Goal: Task Accomplishment & Management: Use online tool/utility

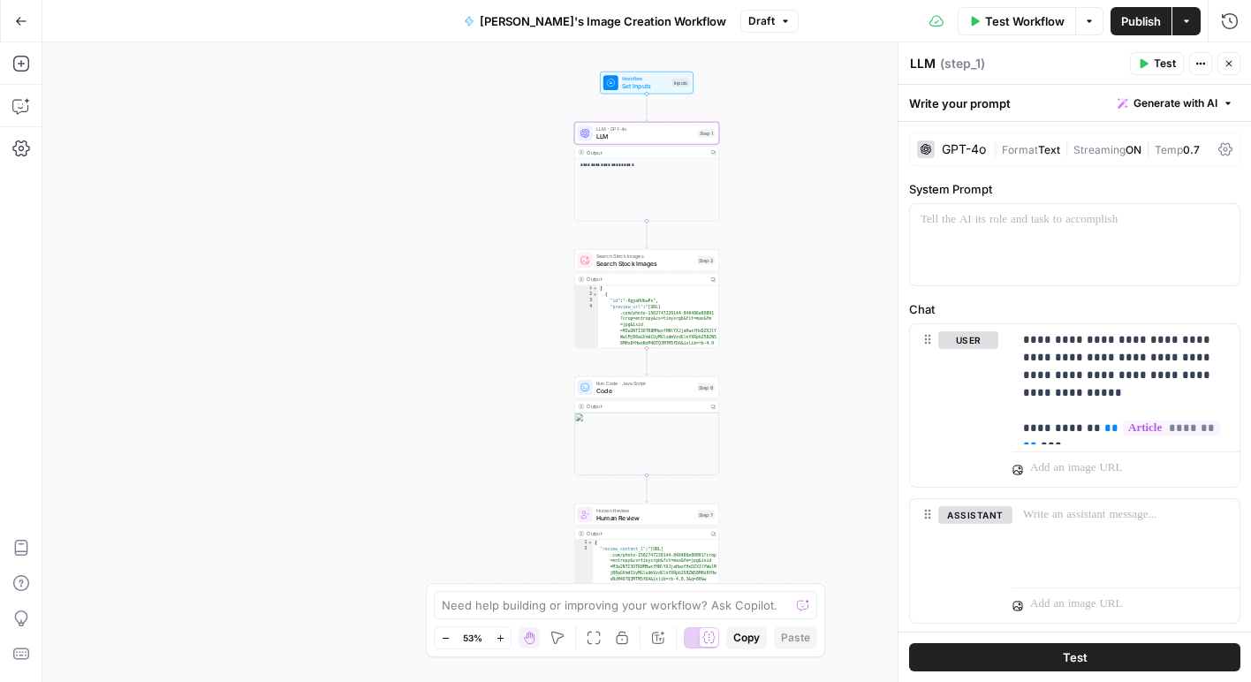
click at [21, 26] on icon "button" at bounding box center [21, 21] width 12 height 12
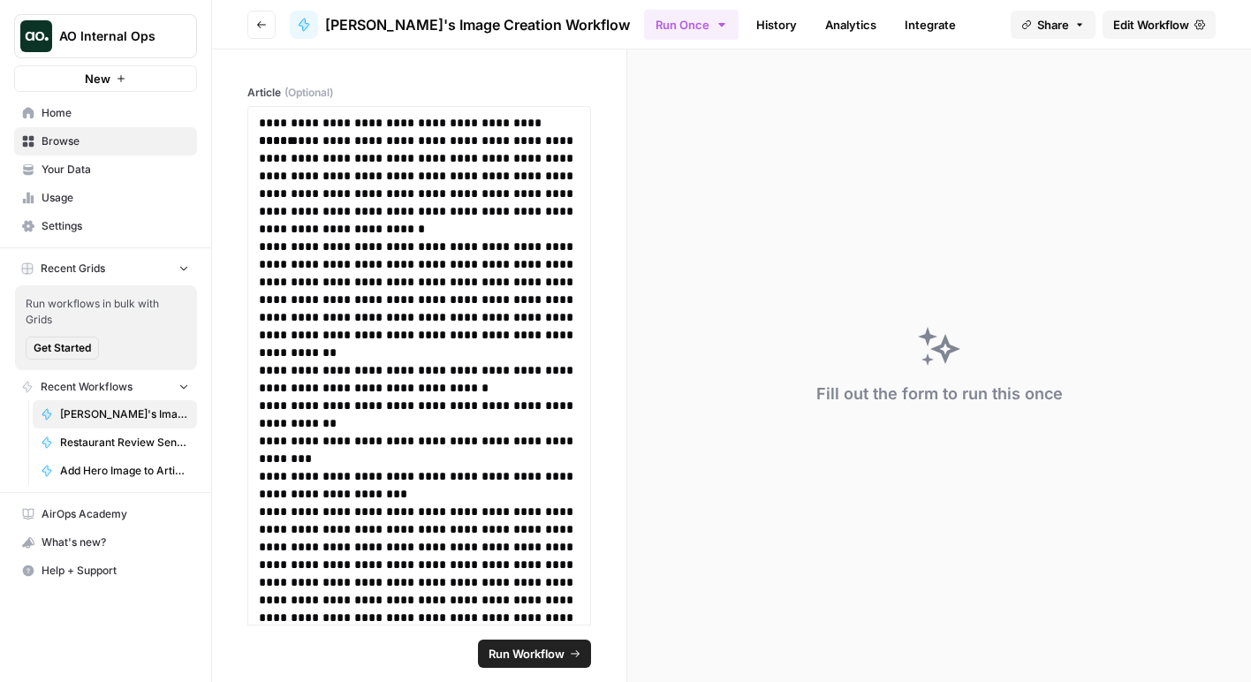
click at [254, 27] on button "Go back" at bounding box center [261, 25] width 28 height 28
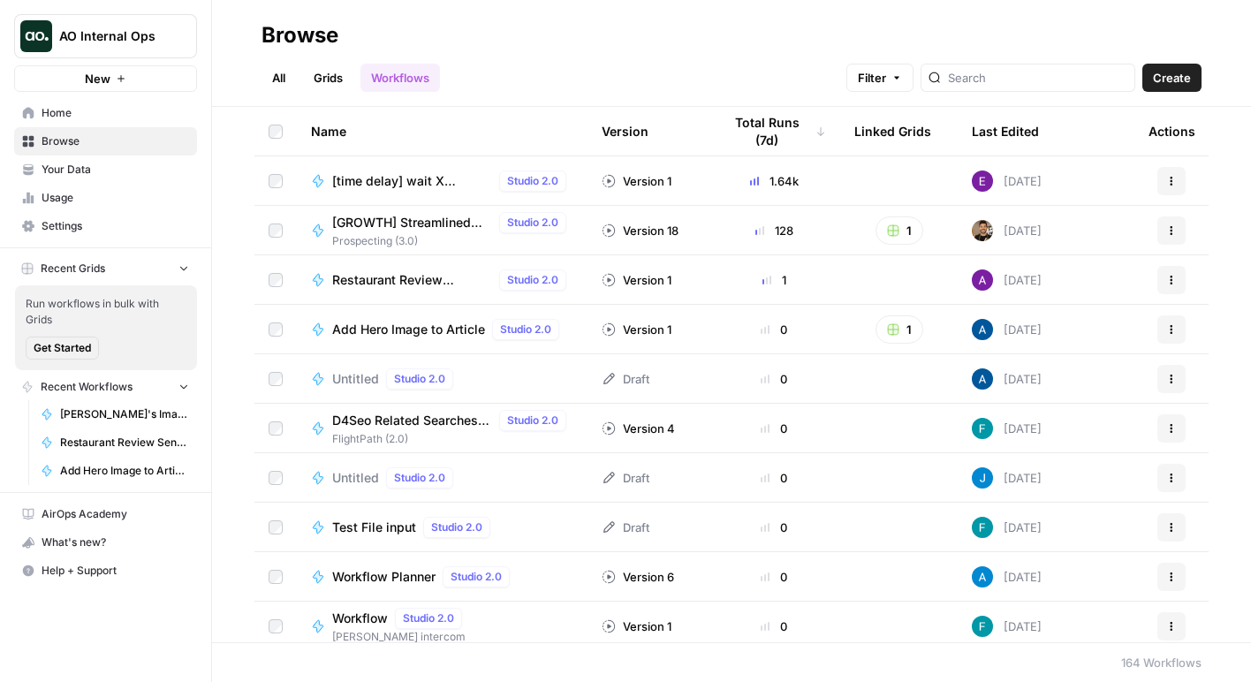
click at [1010, 87] on div at bounding box center [1027, 78] width 215 height 28
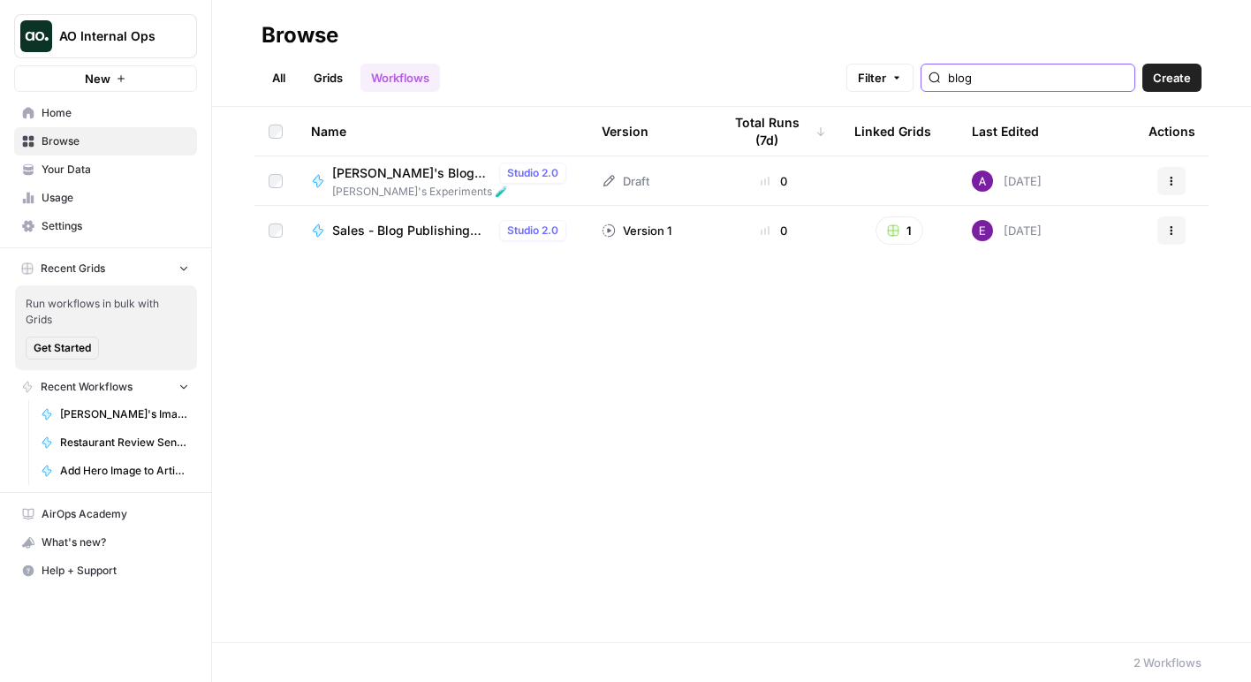
type input "blog"
click at [418, 176] on span "[PERSON_NAME]'s Blog Writer" at bounding box center [412, 173] width 160 height 18
click at [367, 232] on span "Sales - Blog Publishing Date: Web Scraper" at bounding box center [412, 231] width 160 height 18
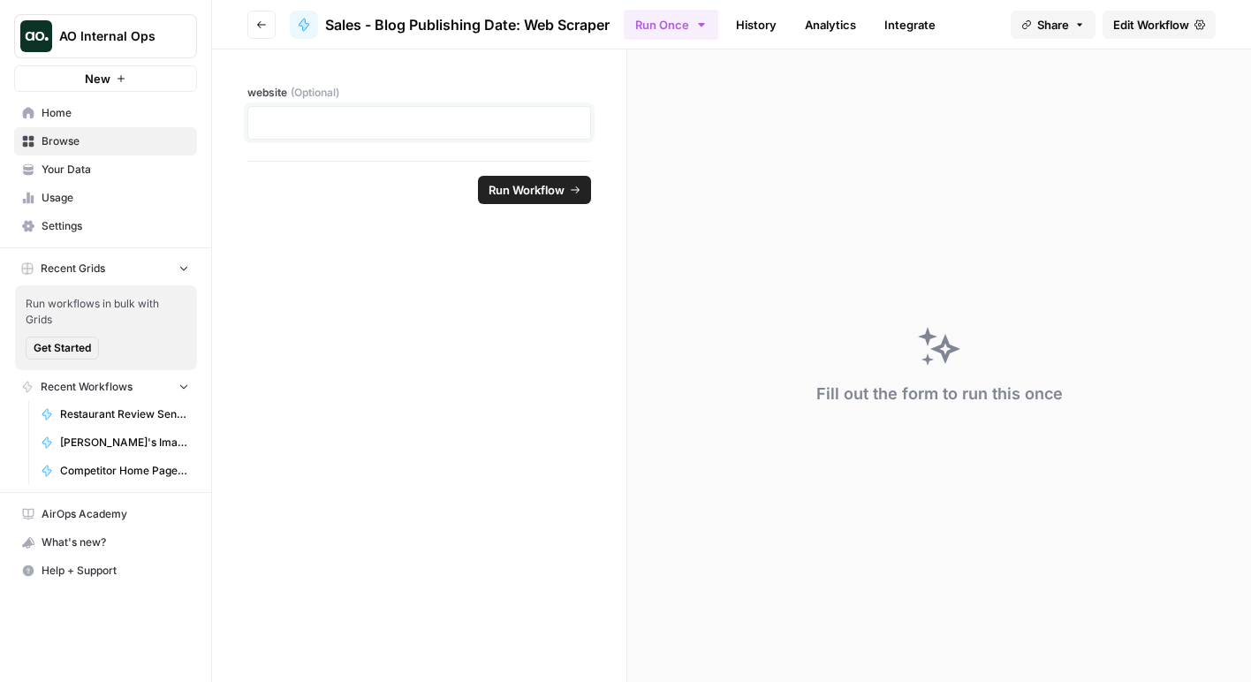
click at [357, 127] on p at bounding box center [419, 123] width 321 height 18
click at [1166, 20] on span "Edit Workflow" at bounding box center [1151, 25] width 76 height 18
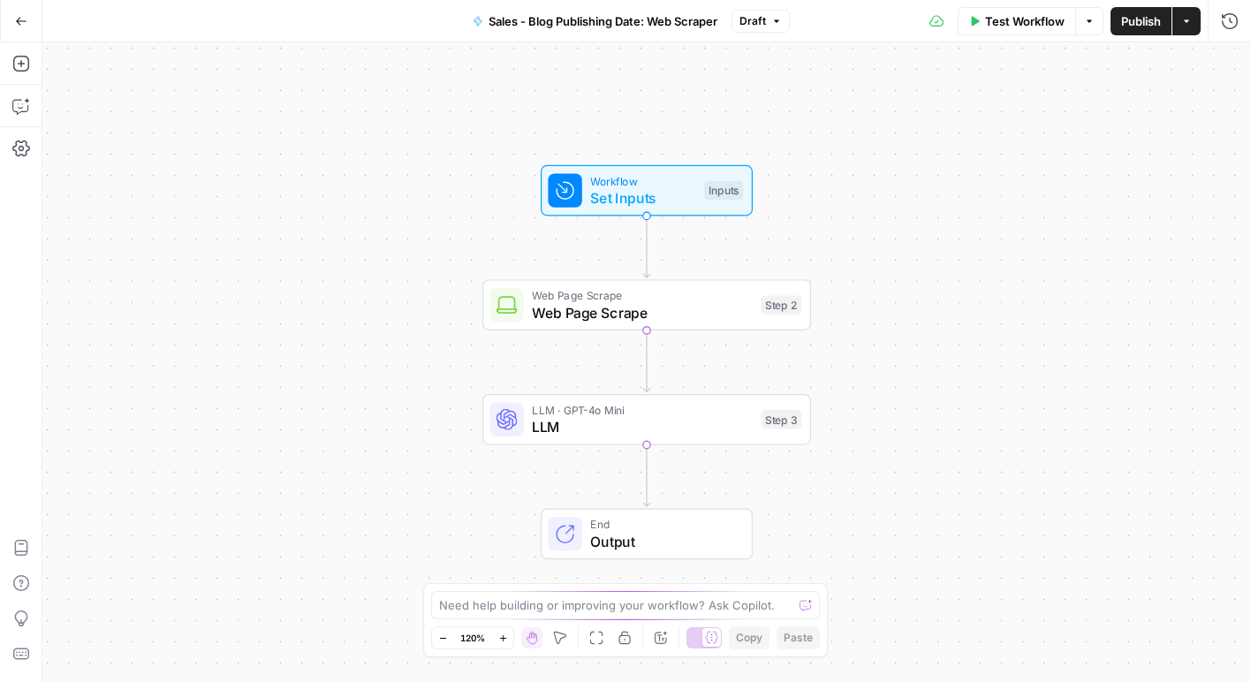
click at [27, 25] on button "Go Back" at bounding box center [21, 21] width 32 height 32
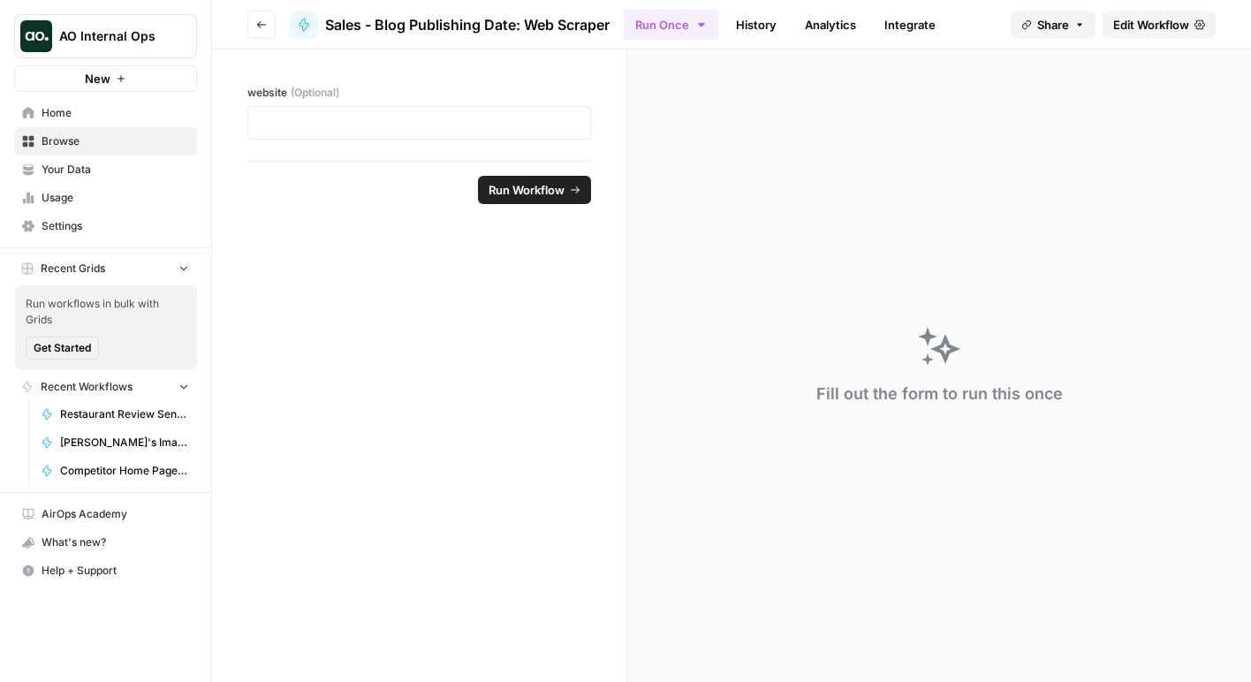
click at [271, 32] on button "Go back" at bounding box center [261, 25] width 28 height 28
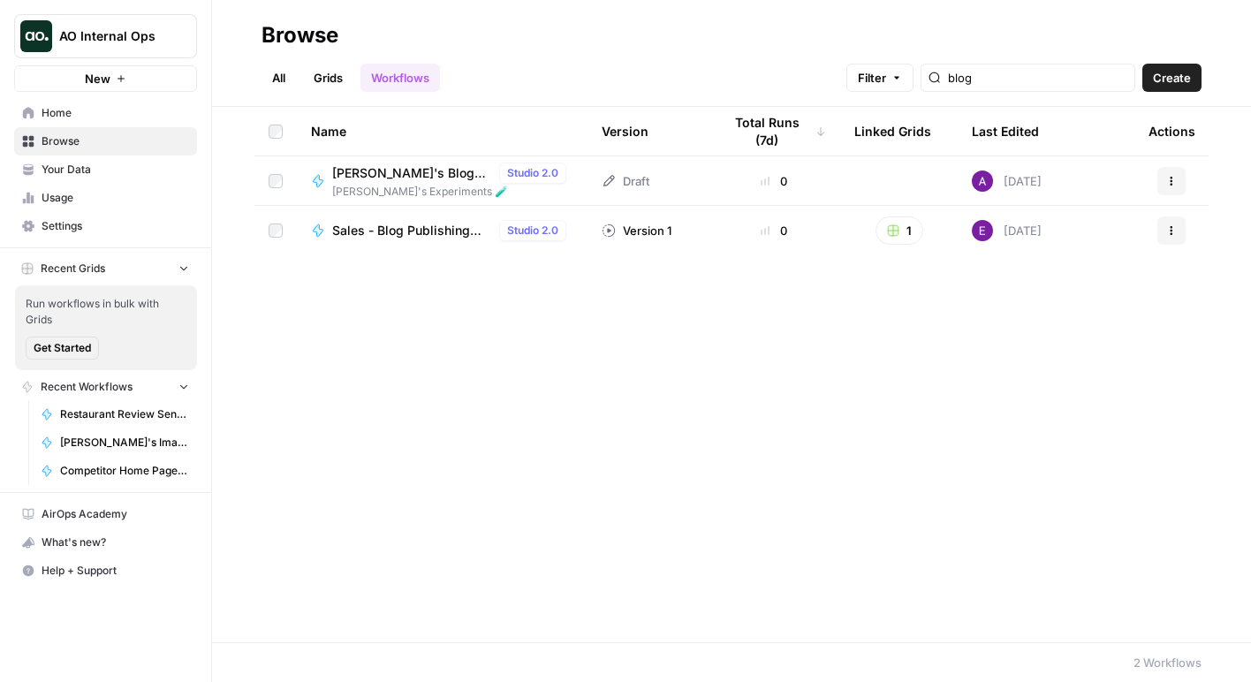
click at [428, 170] on span "[PERSON_NAME]'s Blog Writer" at bounding box center [412, 173] width 160 height 18
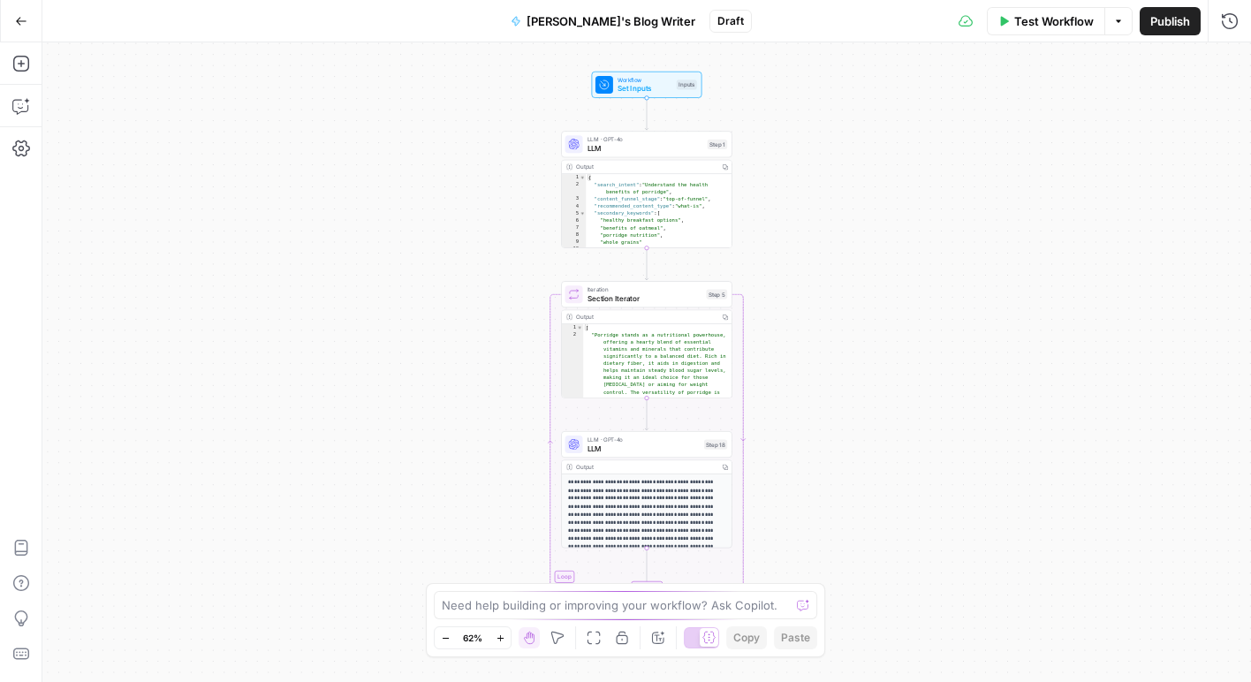
click at [683, 150] on span "LLM" at bounding box center [645, 147] width 116 height 11
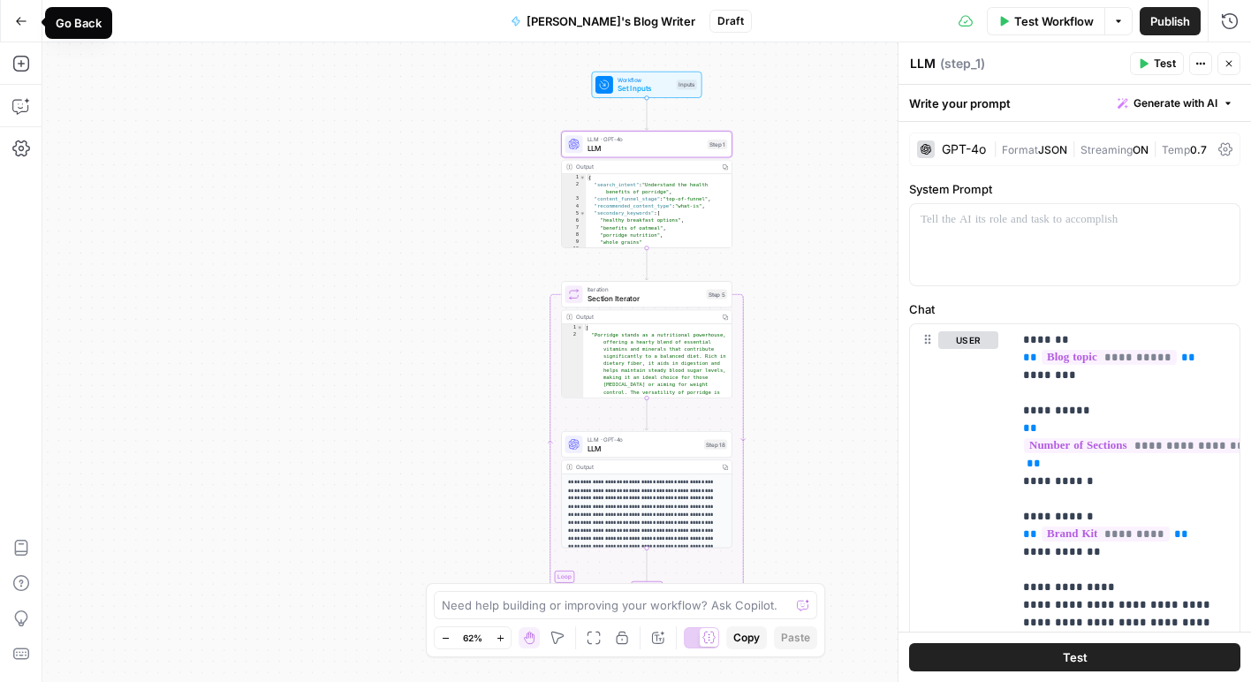
click at [21, 25] on icon "button" at bounding box center [21, 21] width 12 height 12
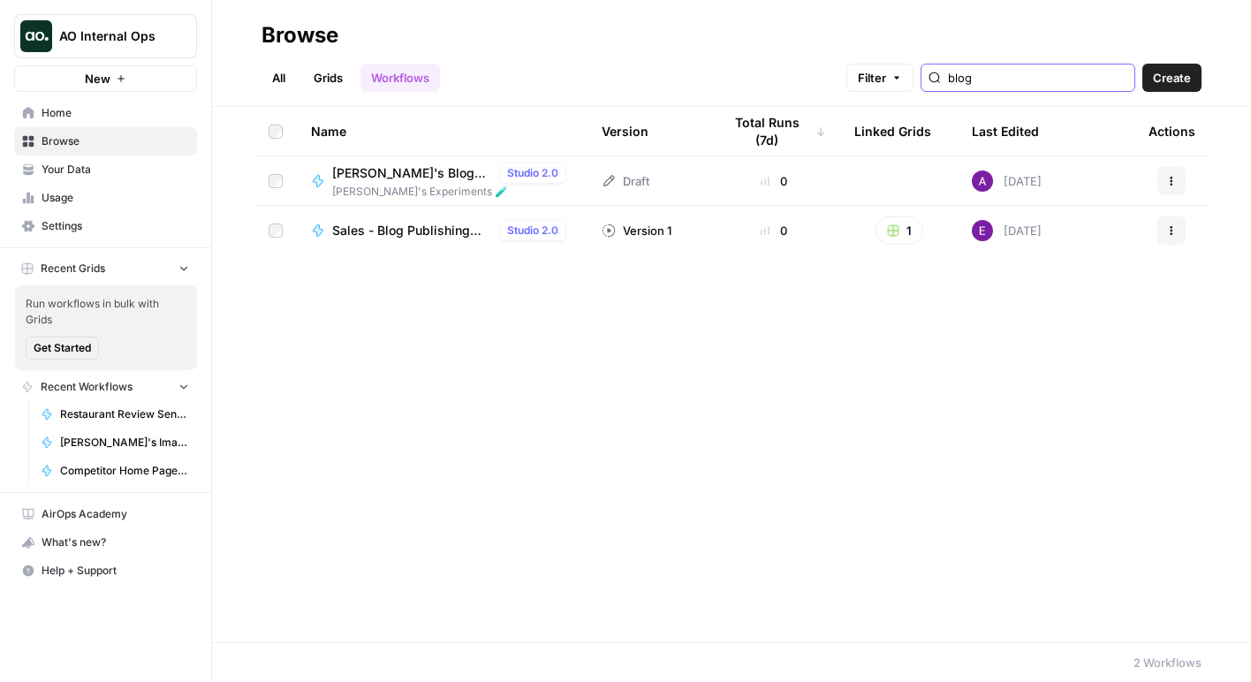
click at [1079, 80] on input "blog" at bounding box center [1037, 78] width 179 height 18
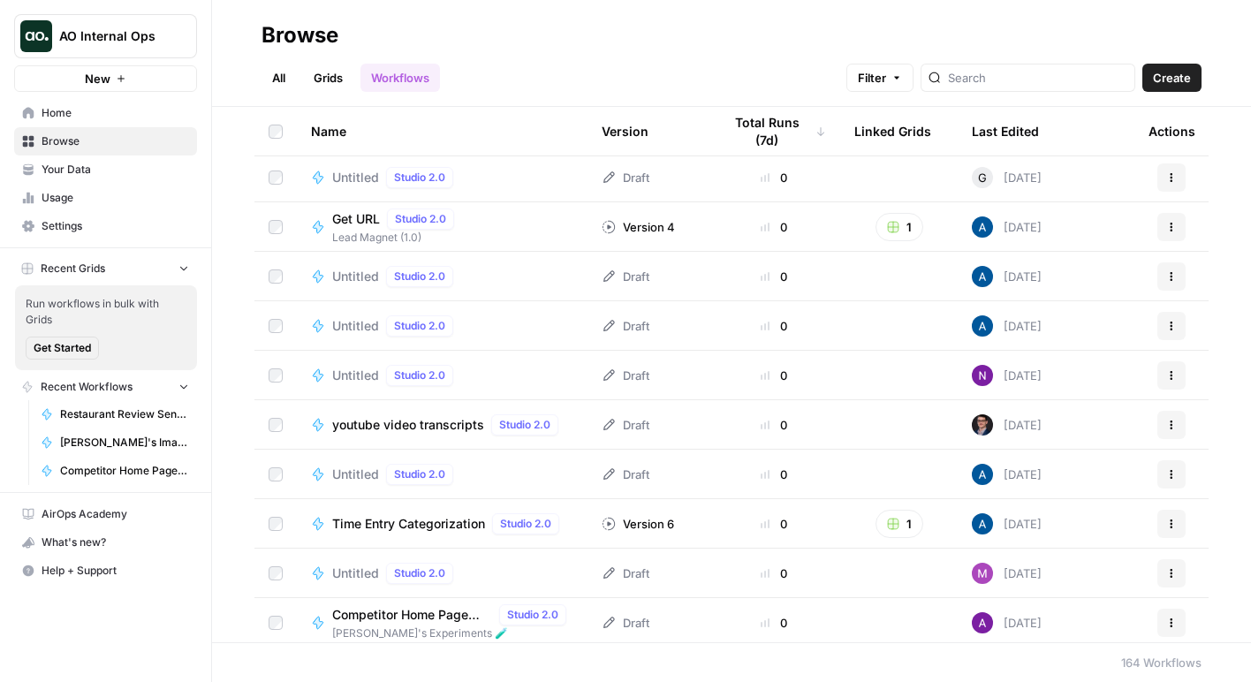
scroll to position [3499, 0]
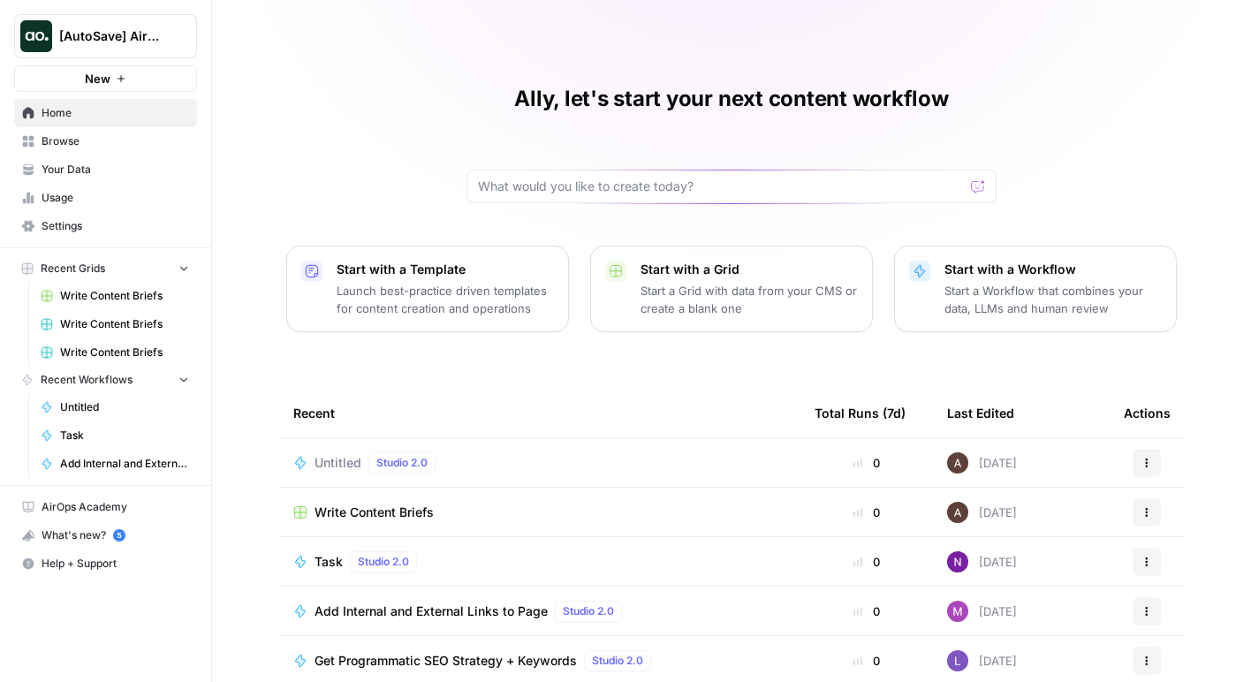
scroll to position [131, 0]
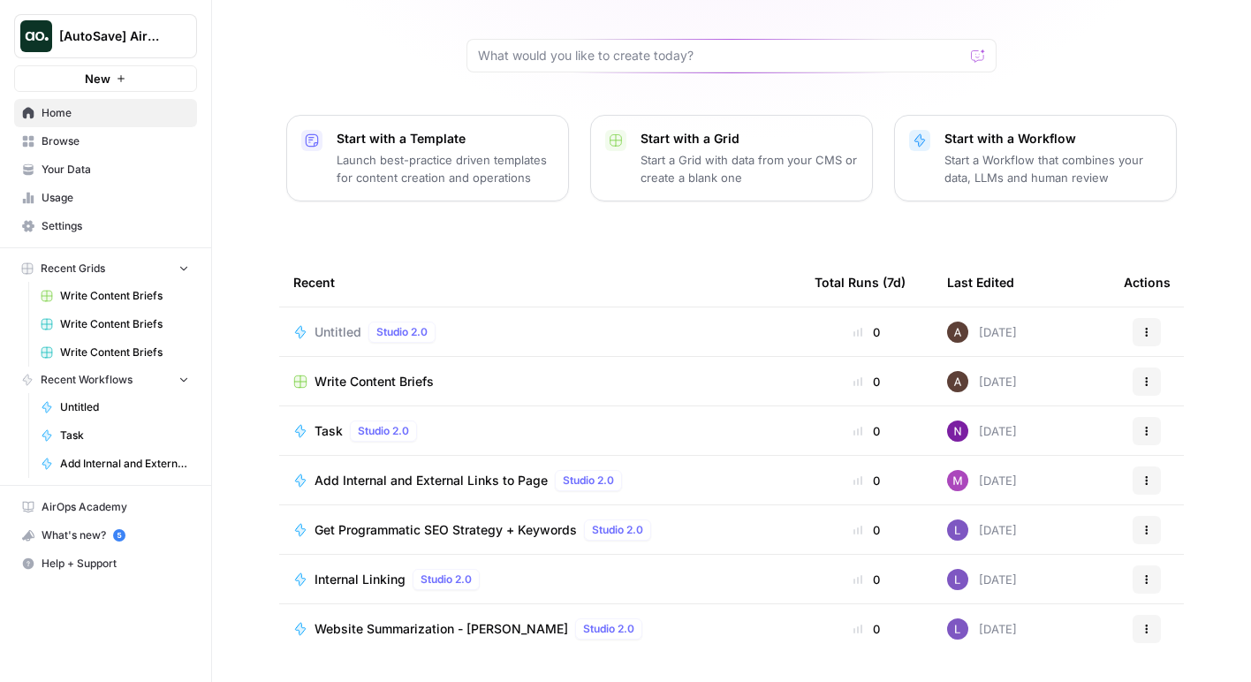
click at [414, 381] on span "Write Content Briefs" at bounding box center [373, 382] width 119 height 18
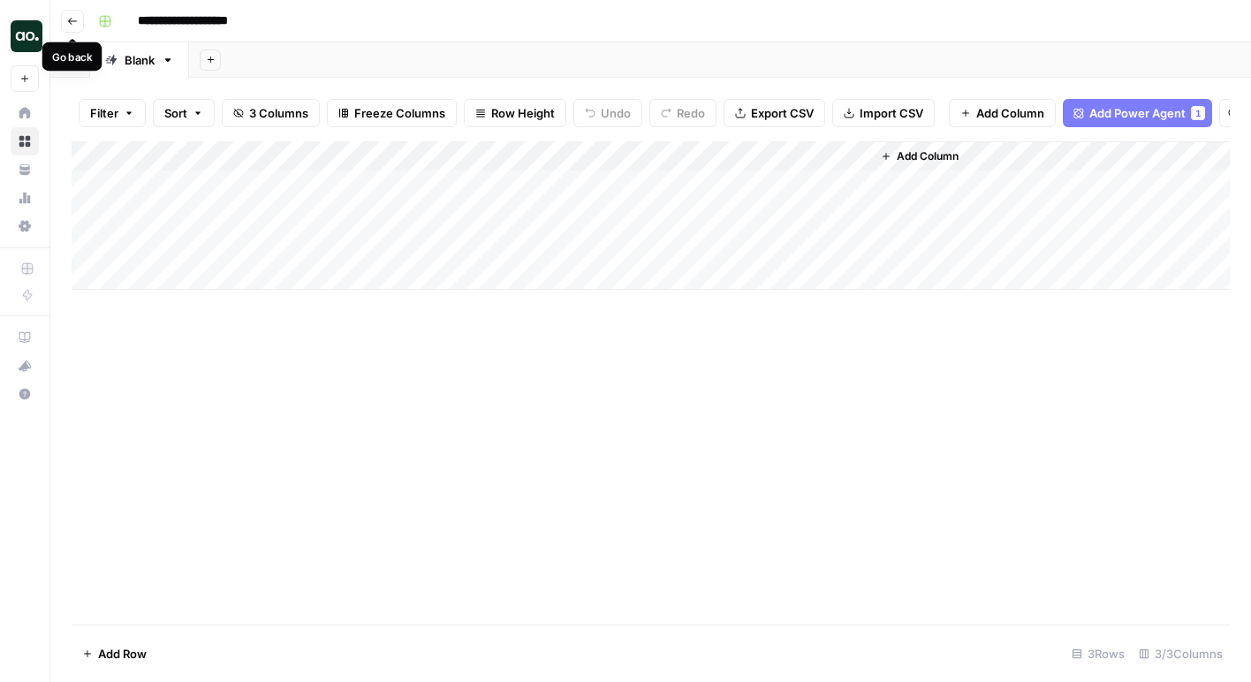
click at [76, 10] on button "Go back" at bounding box center [72, 21] width 23 height 23
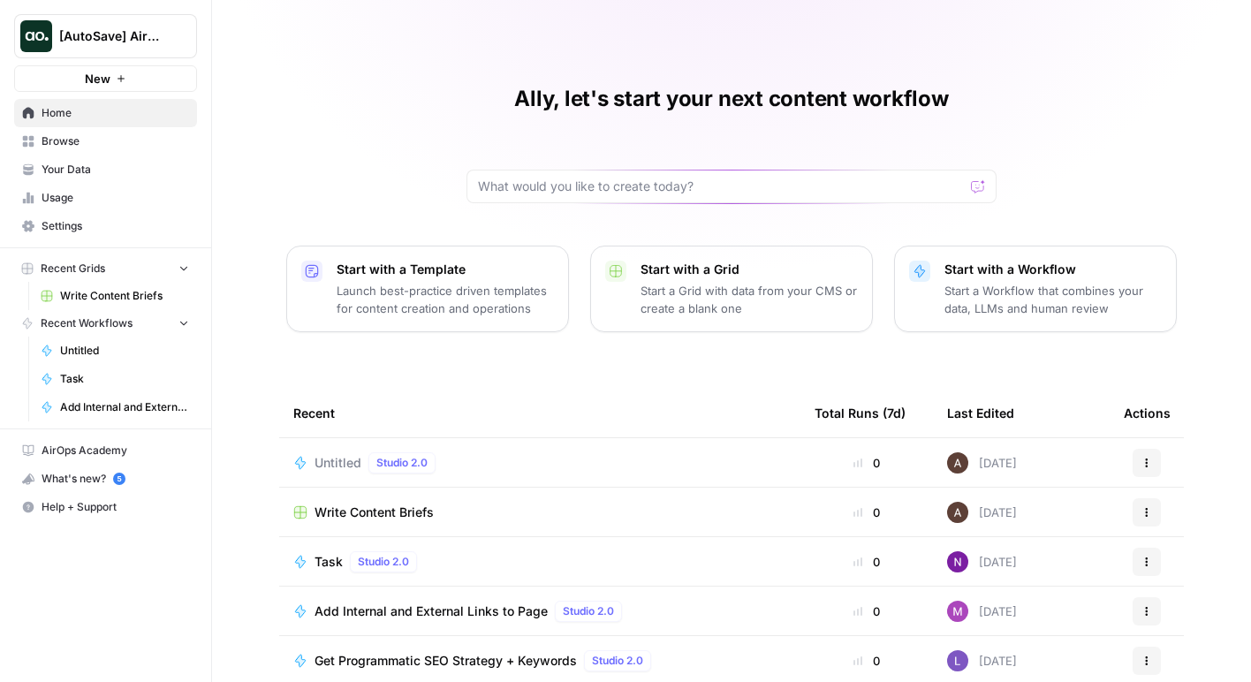
click at [142, 27] on span "[AutoSave] AirOps" at bounding box center [112, 36] width 107 height 18
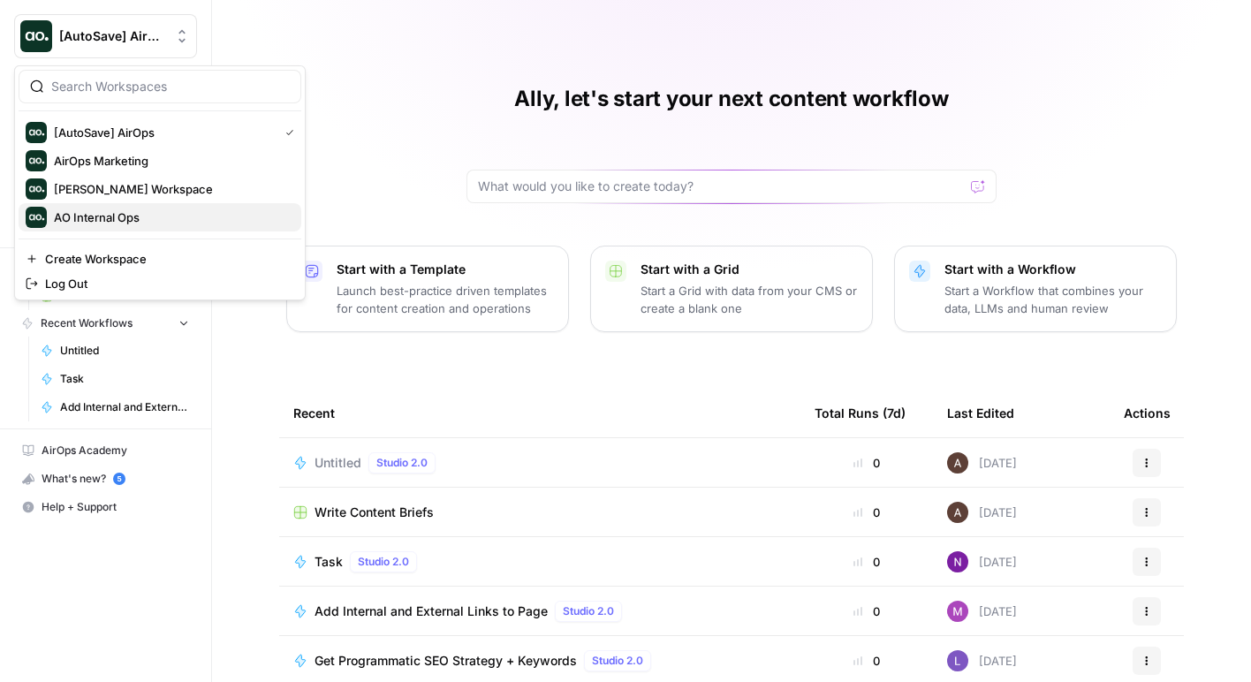
click at [146, 214] on span "AO Internal Ops" at bounding box center [170, 217] width 233 height 18
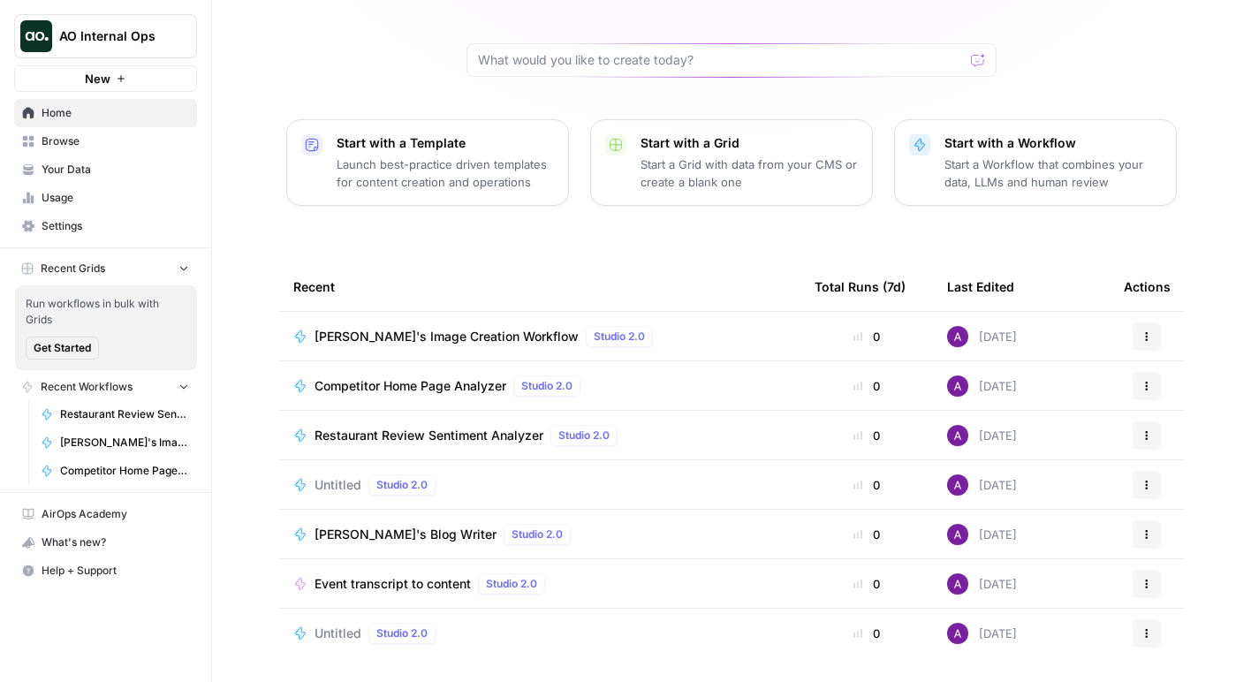
scroll to position [131, 0]
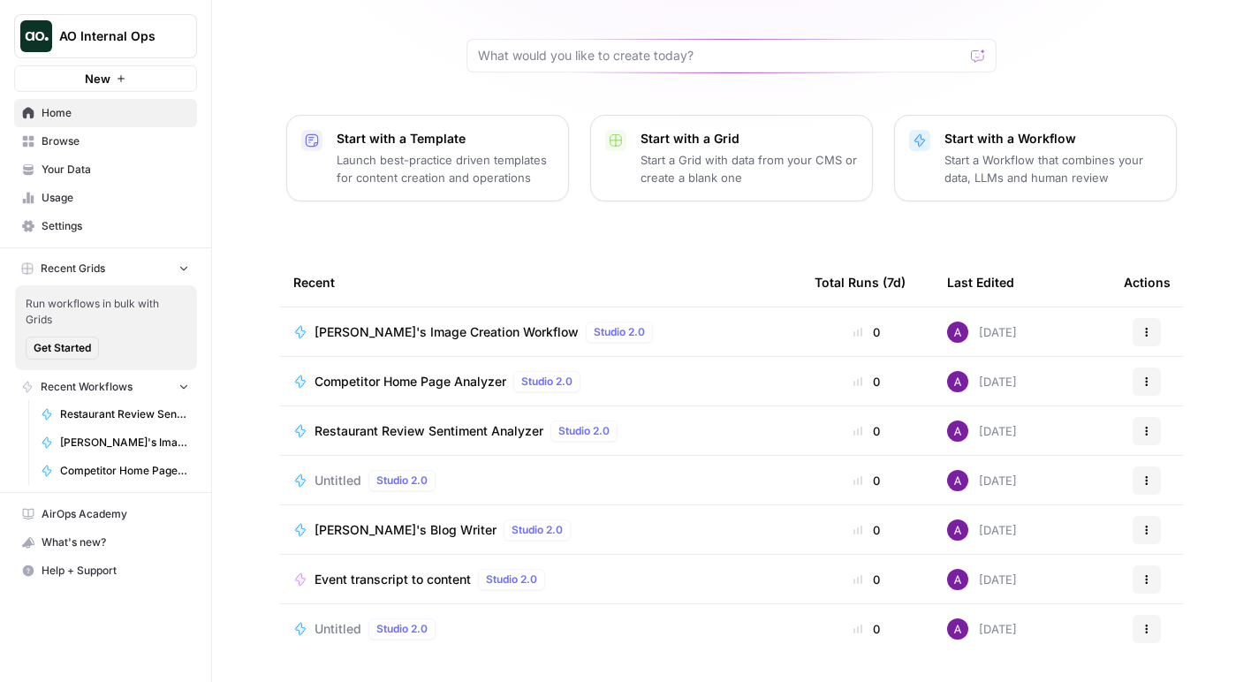
click at [402, 575] on span "Event transcript to content" at bounding box center [392, 580] width 156 height 18
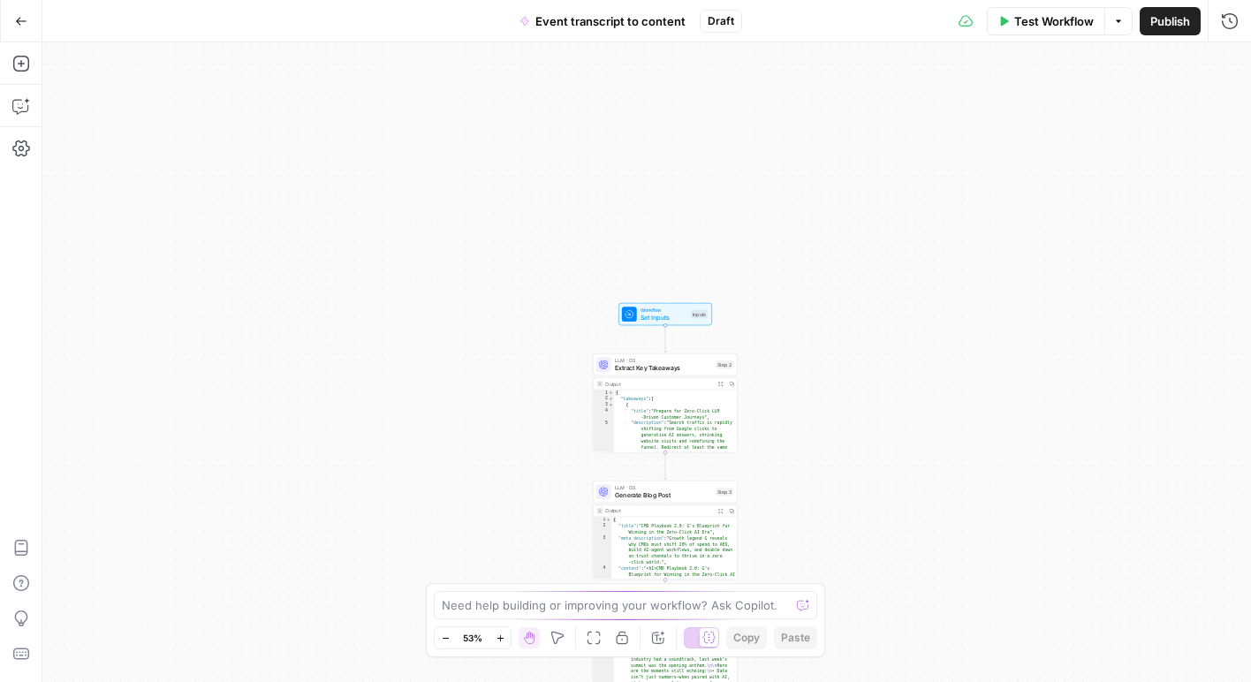
click at [1117, 29] on button "Options" at bounding box center [1118, 21] width 28 height 28
click at [146, 115] on div "Workflow Set Inputs Inputs LLM · O3 Extract Key Takeaways Step 2 Output Expand …" at bounding box center [646, 362] width 1208 height 640
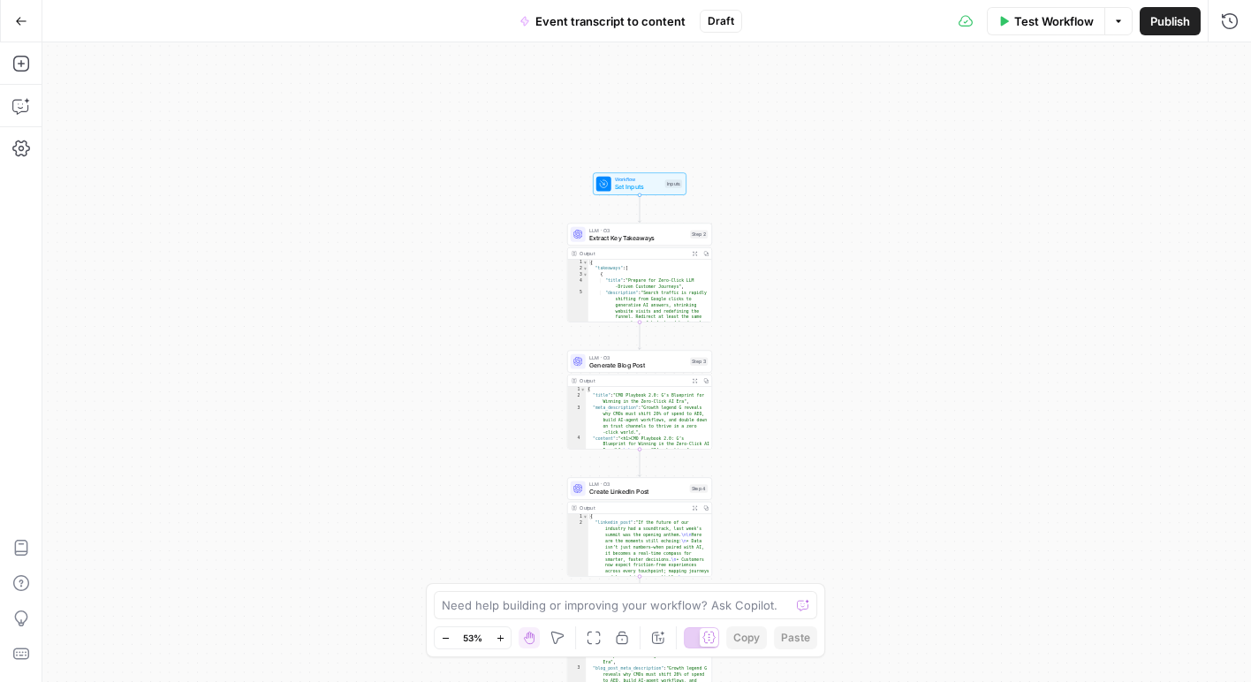
drag, startPoint x: 285, startPoint y: 316, endPoint x: 251, endPoint y: 146, distance: 173.9
click at [251, 146] on div "Workflow Set Inputs Inputs LLM · O3 Extract Key Takeaways Step 2 Output Expand …" at bounding box center [646, 362] width 1208 height 640
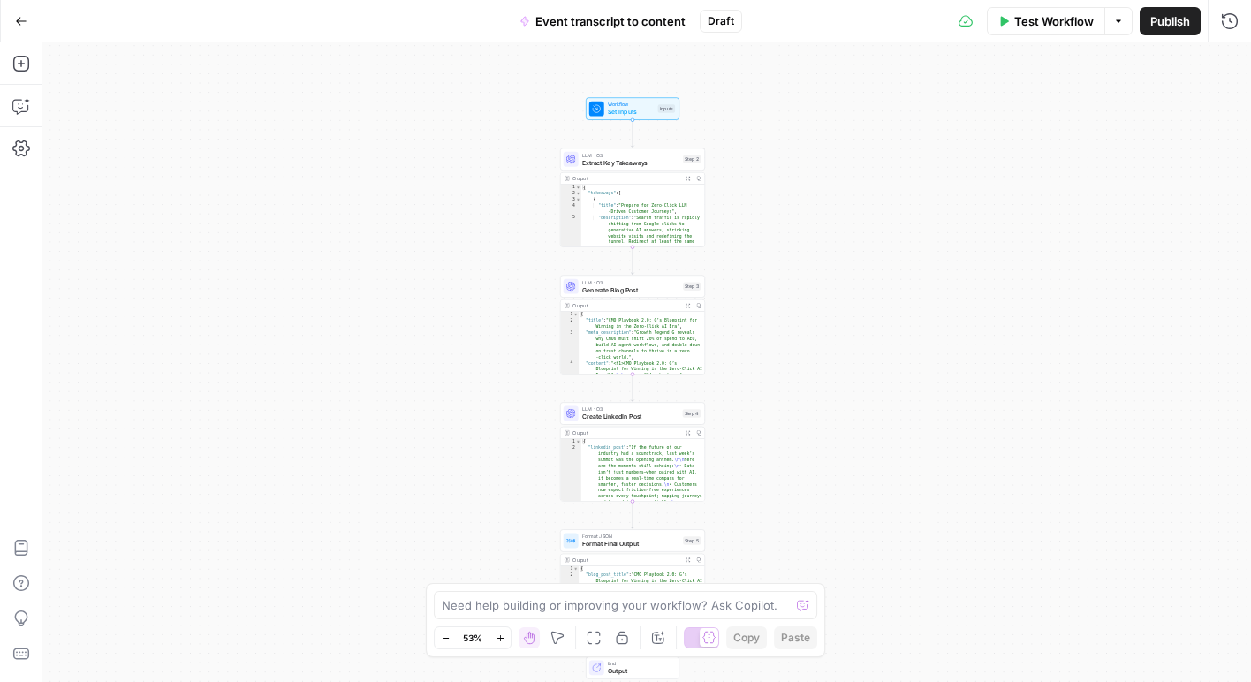
drag, startPoint x: 538, startPoint y: 163, endPoint x: 531, endPoint y: 87, distance: 75.4
click at [531, 87] on div "Workflow Set Inputs Inputs LLM · O3 Extract Key Takeaways Step 2 Output Expand …" at bounding box center [646, 362] width 1208 height 640
click at [26, 34] on button "Go Back" at bounding box center [21, 21] width 32 height 32
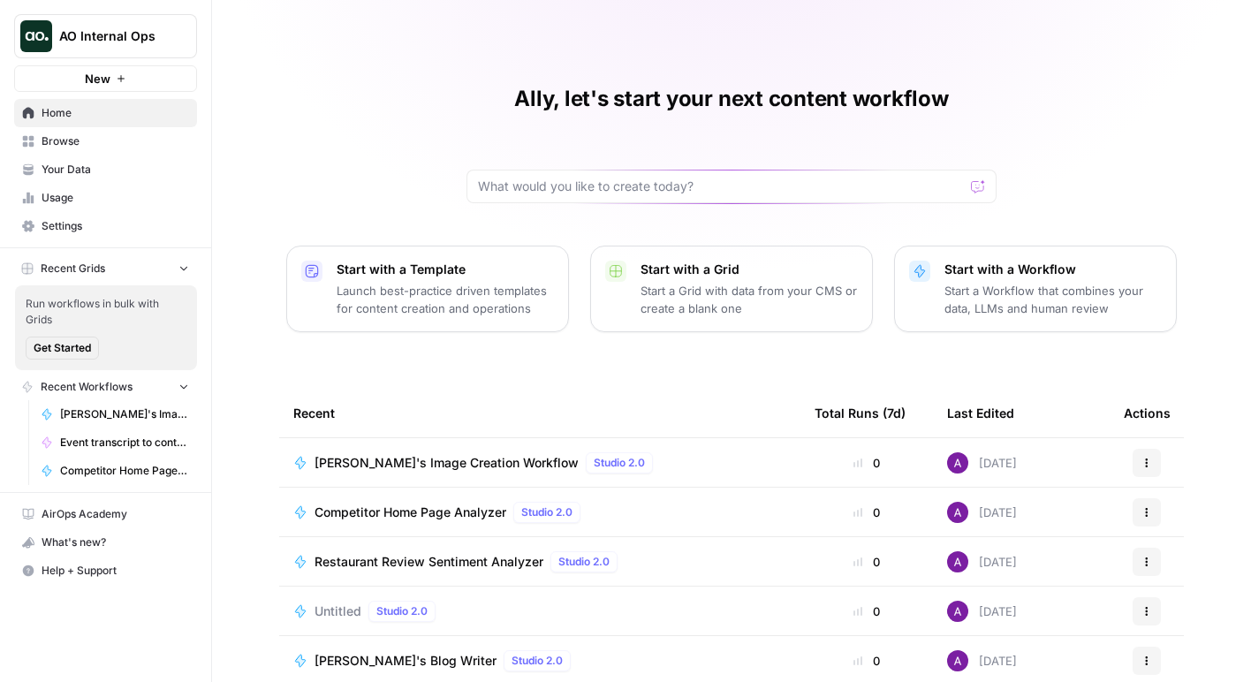
scroll to position [131, 0]
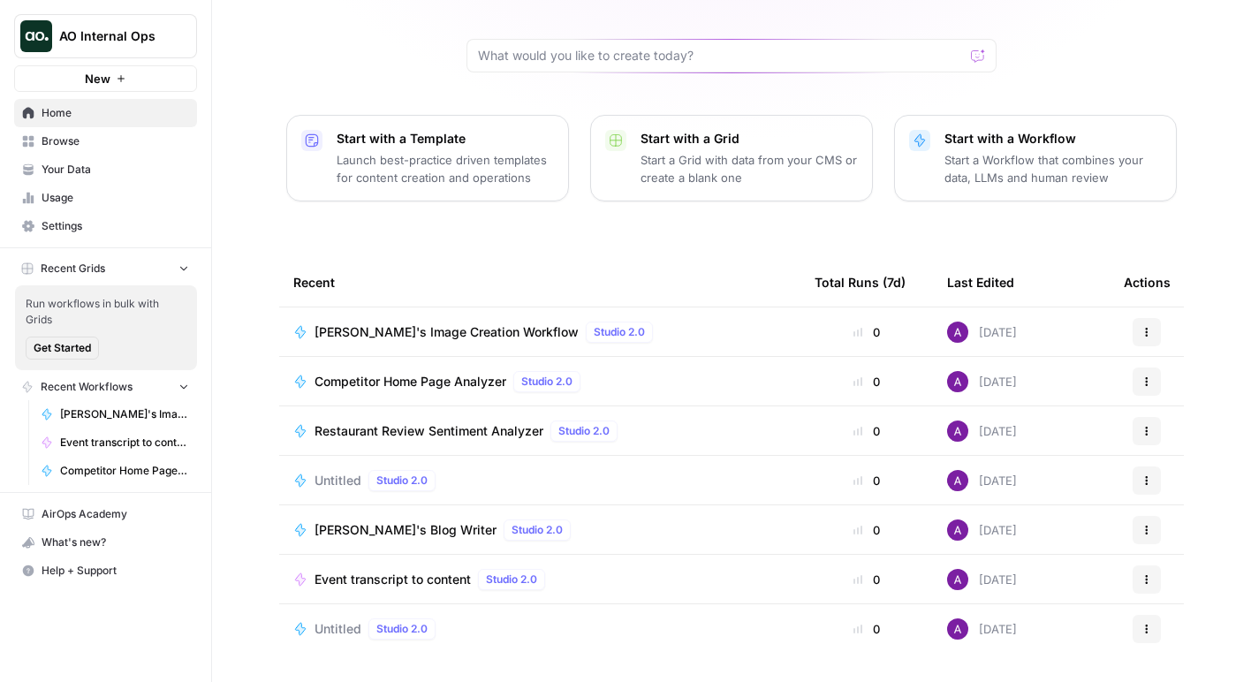
click at [1155, 576] on button "Actions" at bounding box center [1146, 579] width 28 height 28
click at [1106, 619] on span "Edit in Studio" at bounding box center [1067, 621] width 141 height 18
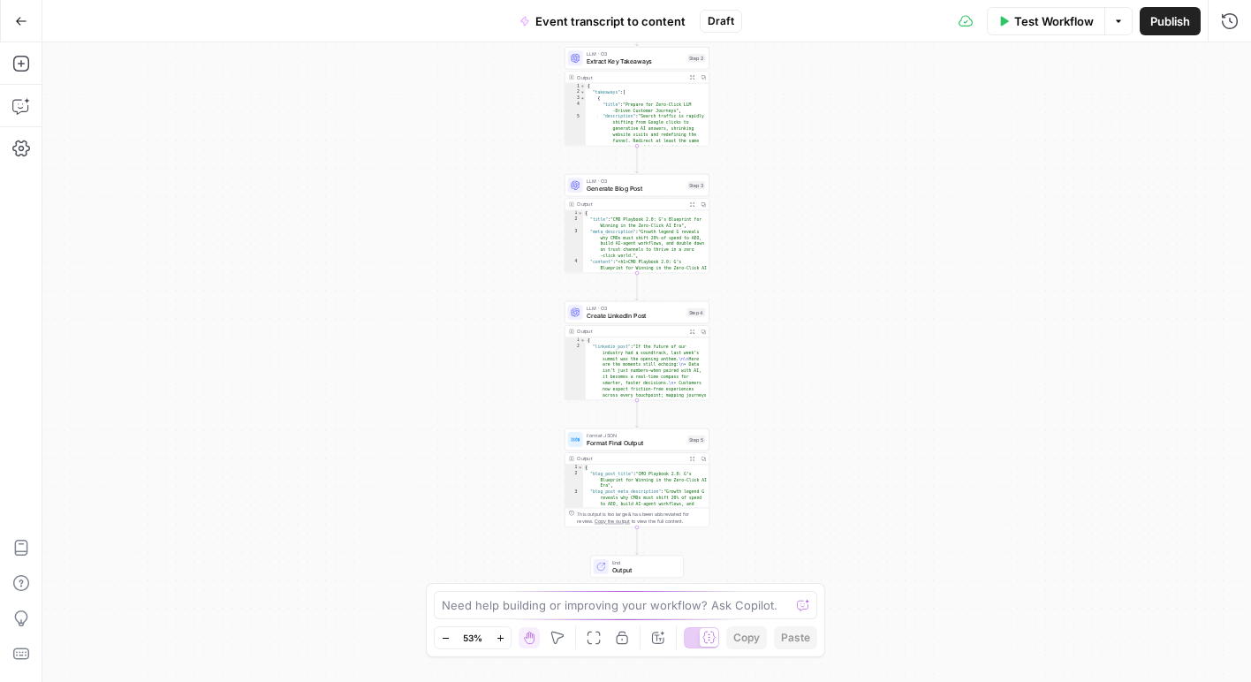
drag, startPoint x: 972, startPoint y: 345, endPoint x: 962, endPoint y: 269, distance: 75.7
click at [962, 269] on div "Workflow Set Inputs Inputs LLM · O3 Extract Key Takeaways Step 2 Output Expand …" at bounding box center [646, 362] width 1208 height 640
click at [938, 461] on div "Workflow Set Inputs Inputs LLM · O3 Extract Key Takeaways Step 2 Output Expand …" at bounding box center [646, 362] width 1208 height 640
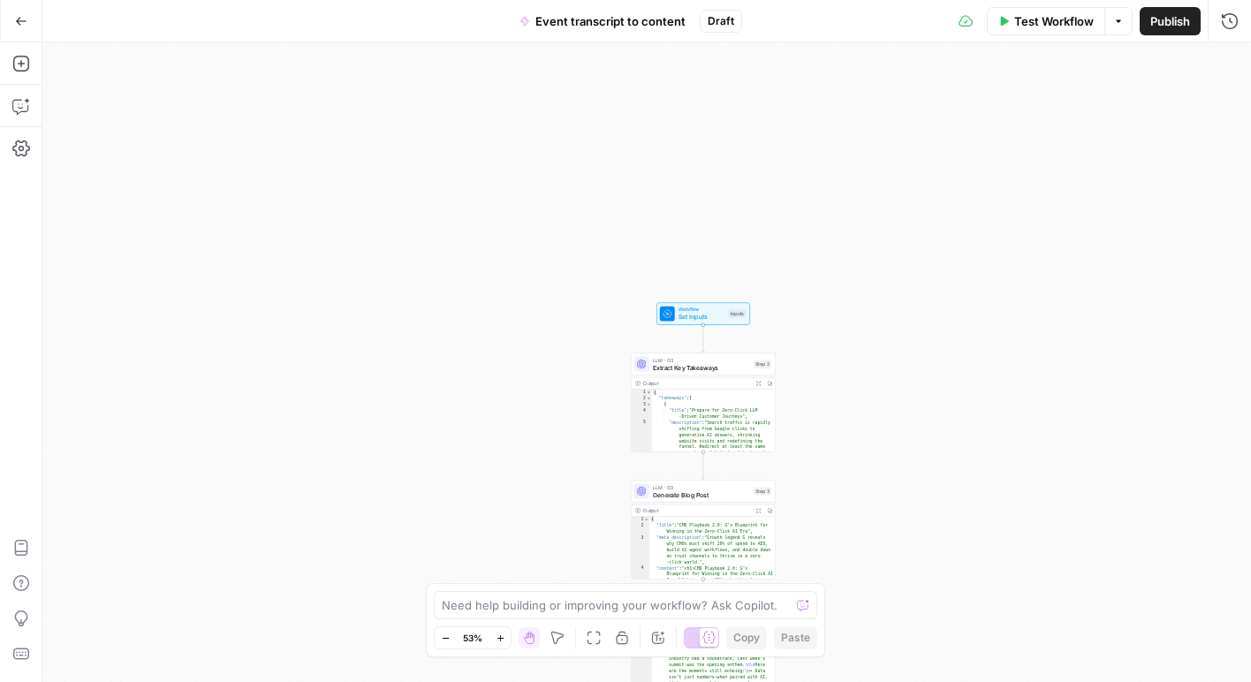
click at [720, 18] on span "Draft" at bounding box center [721, 21] width 27 height 16
click at [11, 27] on button "Go Back" at bounding box center [21, 21] width 32 height 32
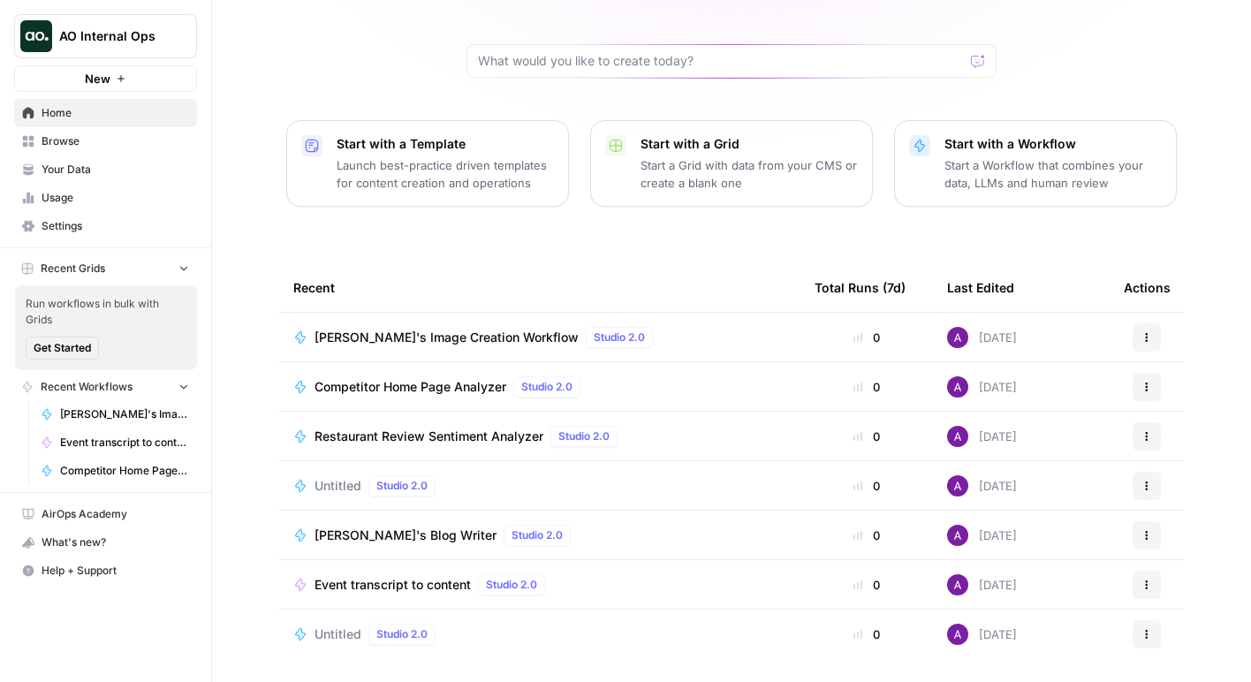
scroll to position [131, 0]
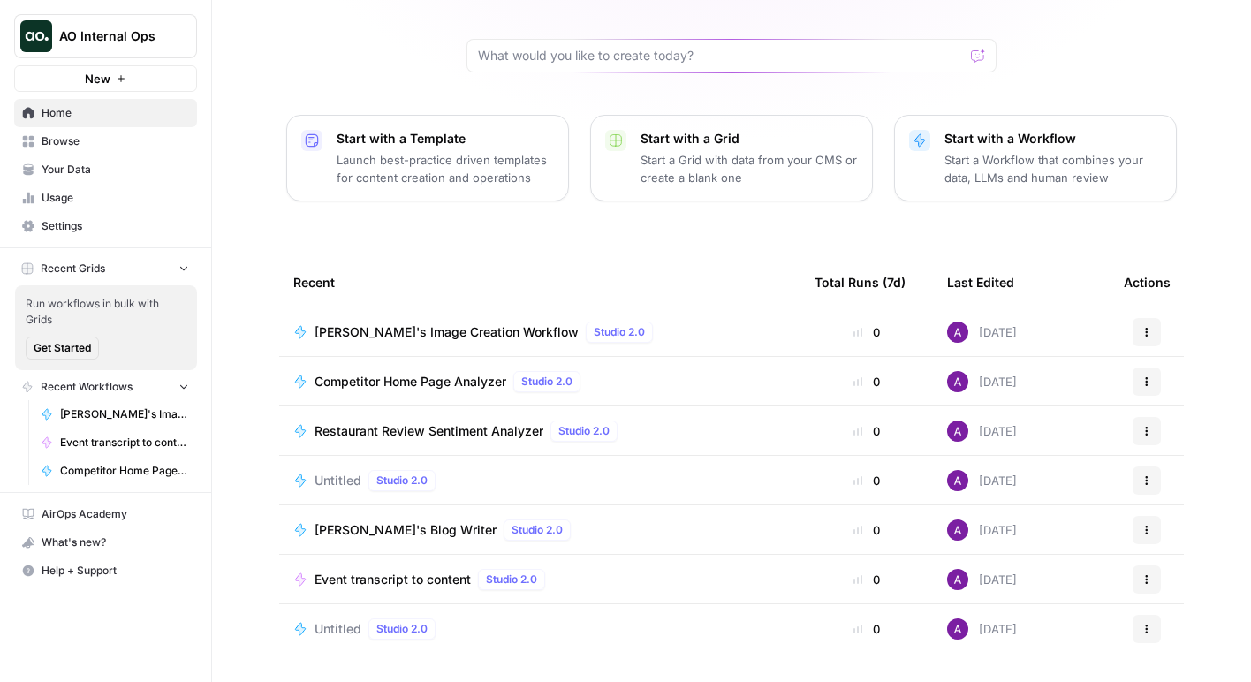
click at [382, 576] on span "Event transcript to content" at bounding box center [392, 580] width 156 height 18
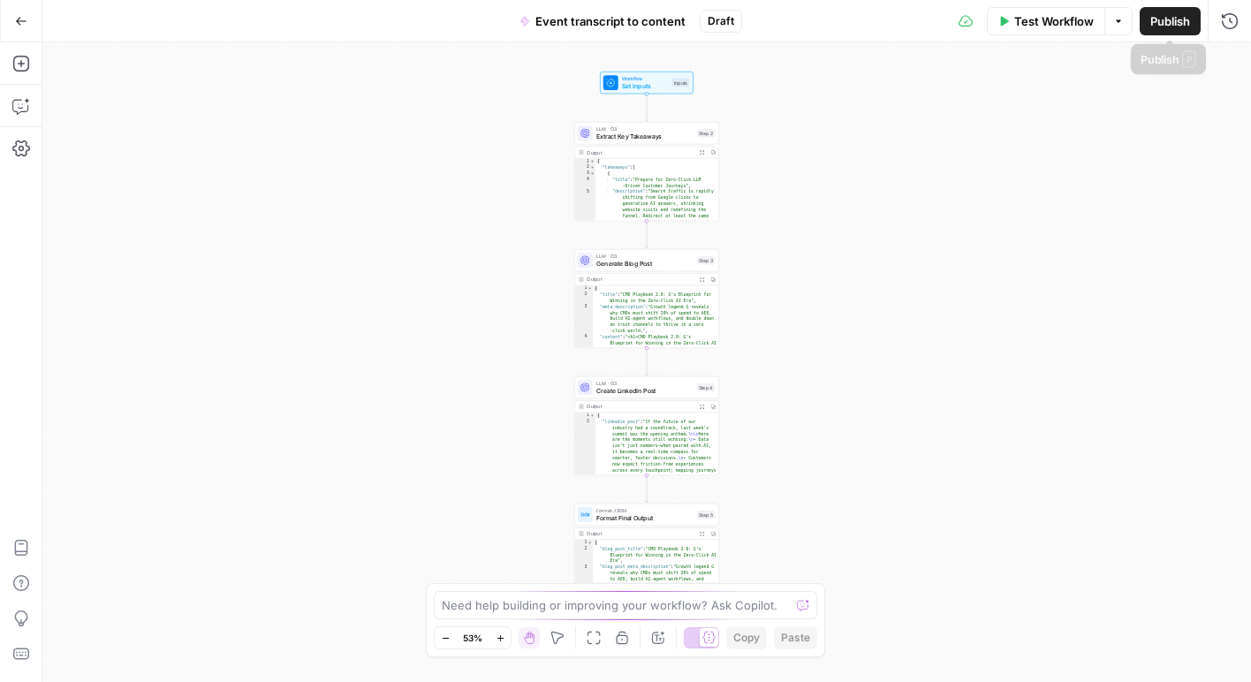
click at [1130, 17] on button "Options" at bounding box center [1118, 21] width 28 height 28
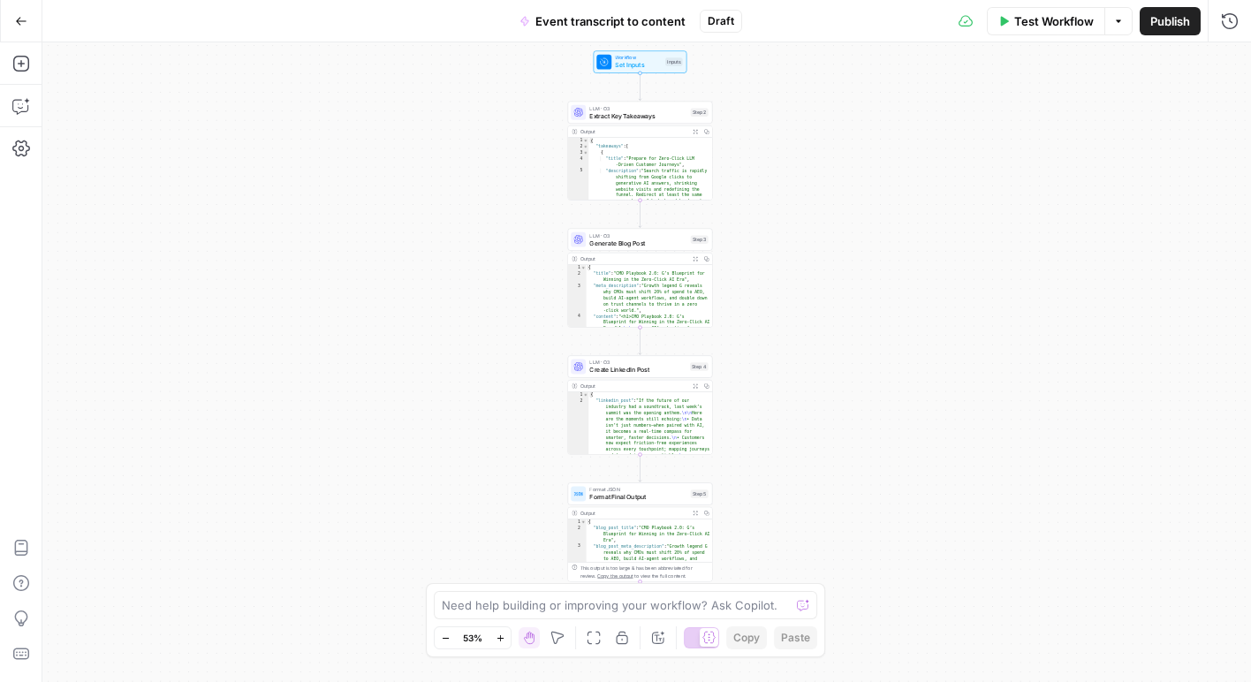
click at [503, 640] on icon "button" at bounding box center [501, 638] width 10 height 10
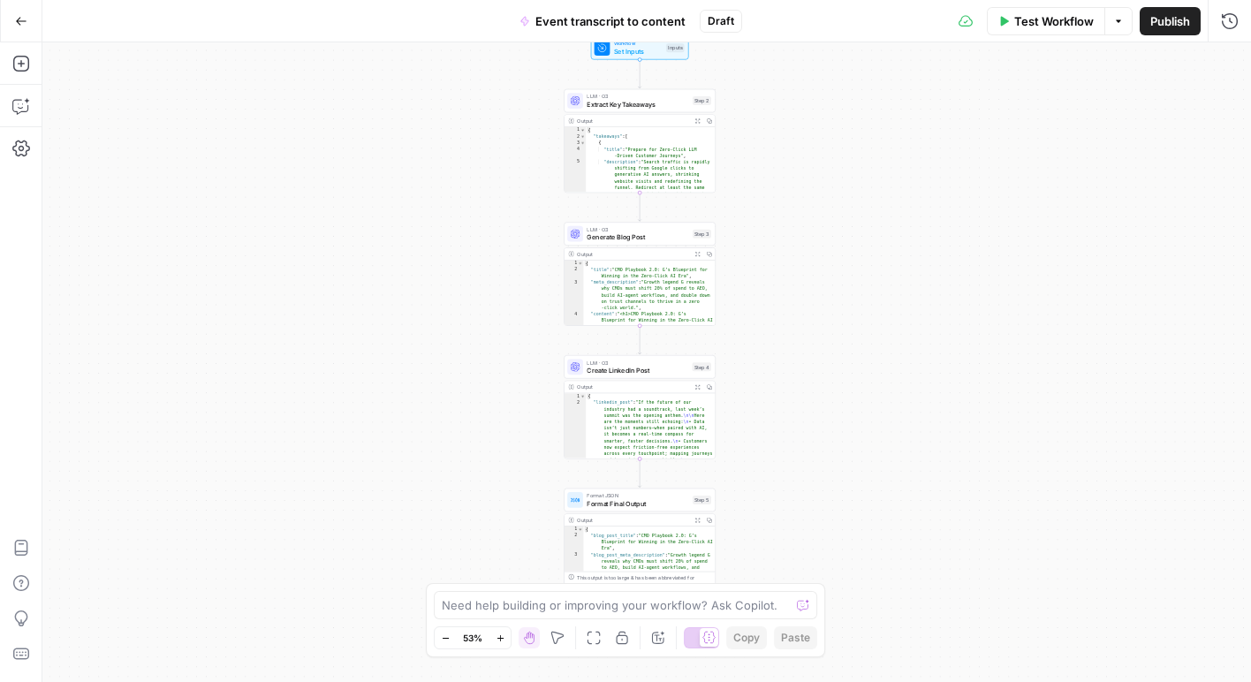
click at [503, 640] on icon "button" at bounding box center [501, 638] width 10 height 10
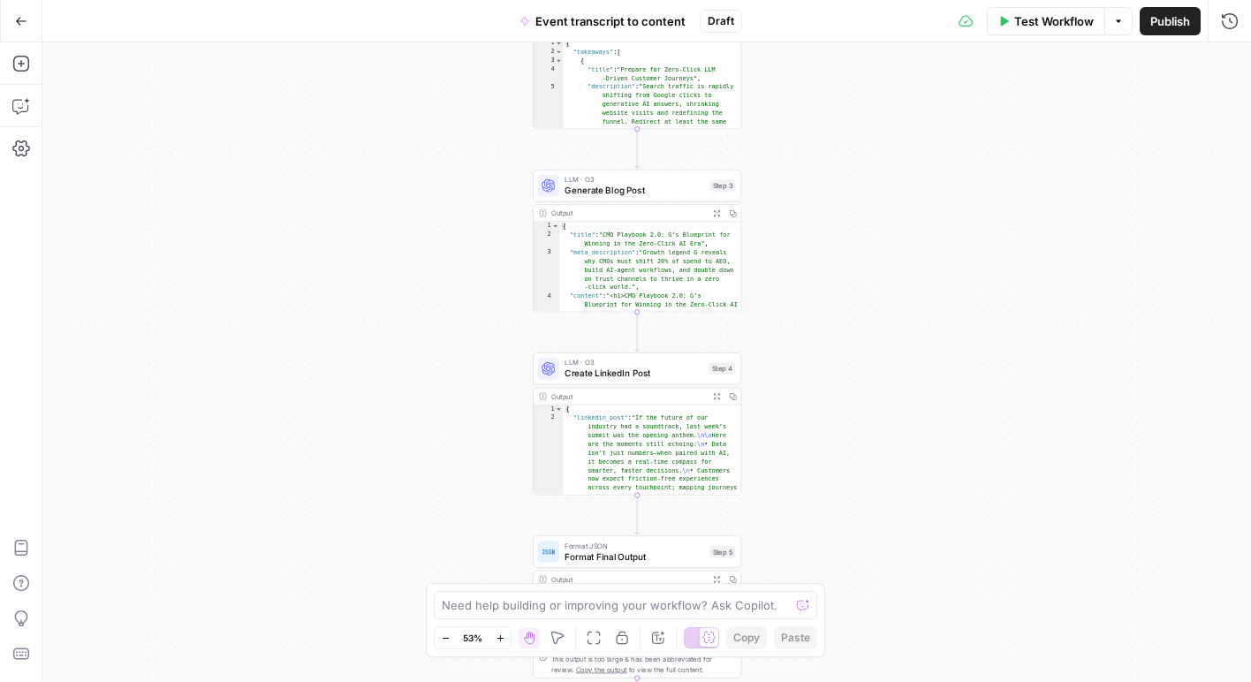
click at [503, 640] on icon "button" at bounding box center [501, 638] width 10 height 10
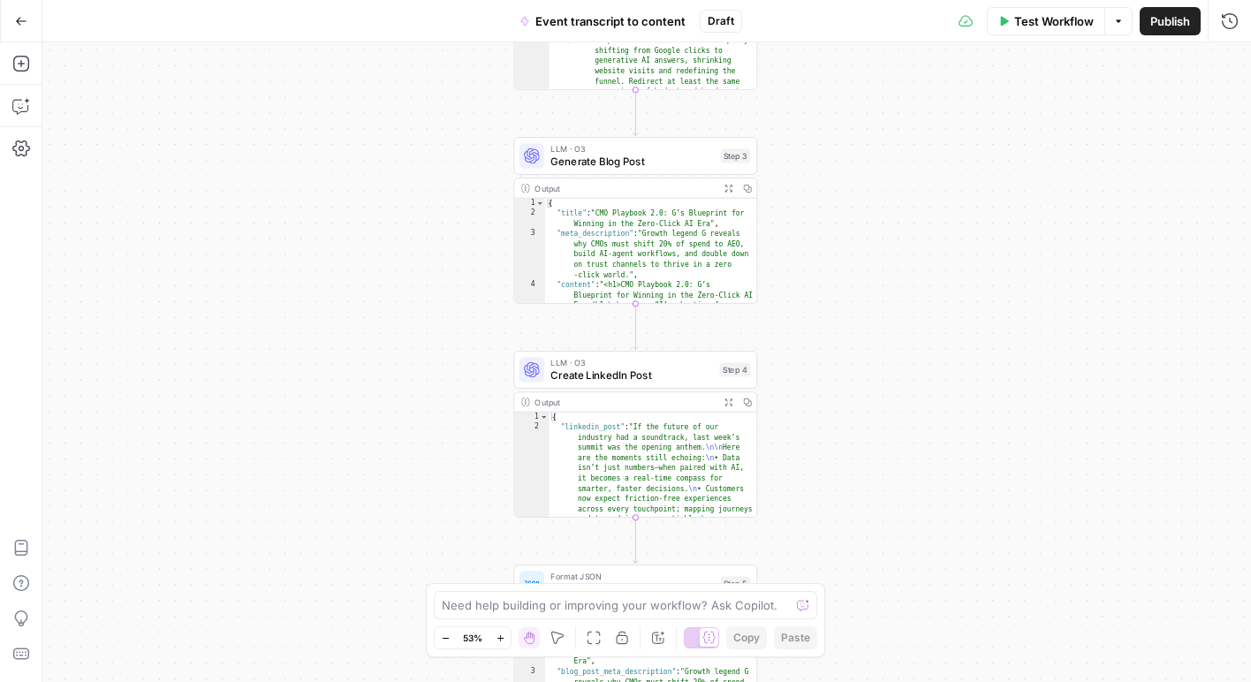
click at [503, 640] on icon "button" at bounding box center [501, 638] width 10 height 10
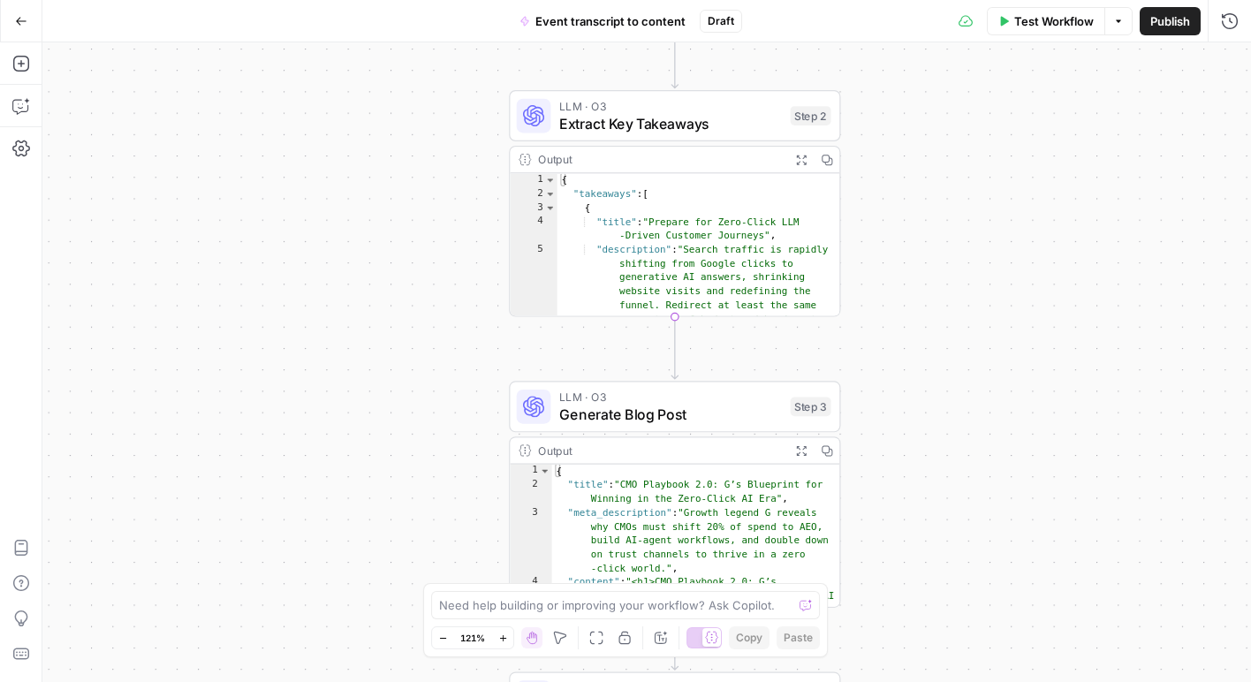
drag, startPoint x: 327, startPoint y: 405, endPoint x: 370, endPoint y: 731, distance: 327.9
click at [370, 681] on html "AO Internal Ops New Home Browse Your Data Usage Settings Recent Grids Run workf…" at bounding box center [625, 341] width 1251 height 682
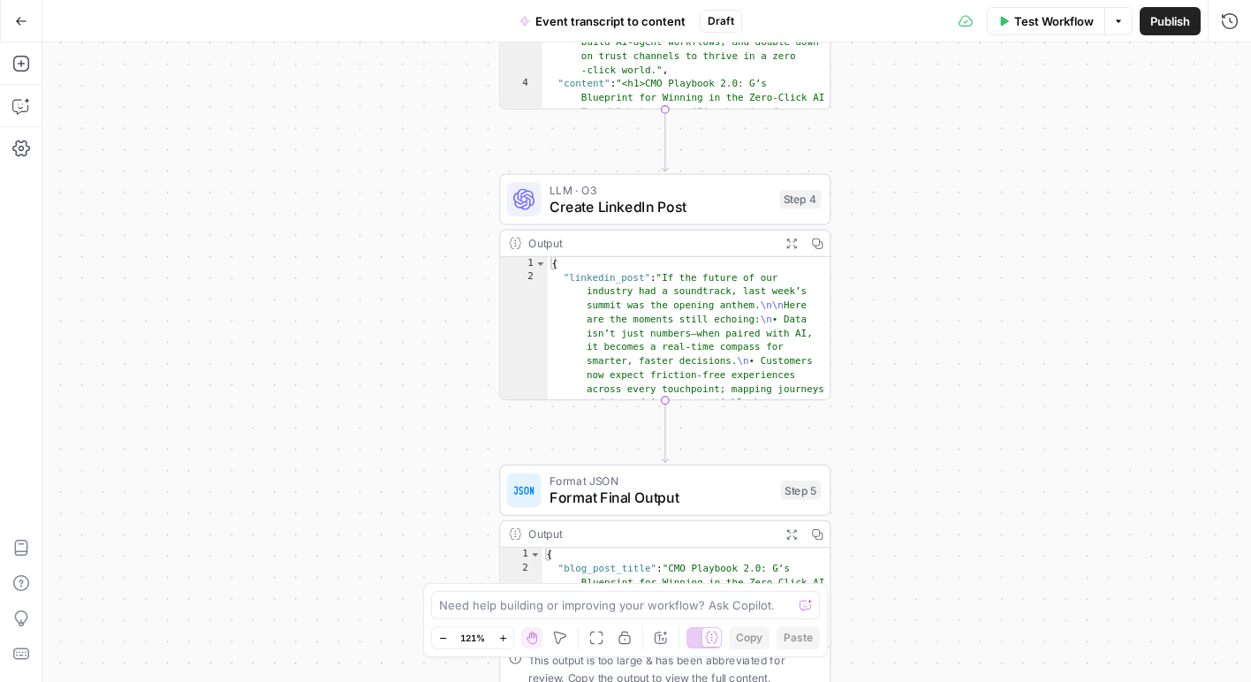
drag, startPoint x: 411, startPoint y: 495, endPoint x: 401, endPoint y: -4, distance: 498.3
click at [401, 0] on html "AO Internal Ops New Home Browse Your Data Usage Settings Recent Grids Run workf…" at bounding box center [625, 341] width 1251 height 682
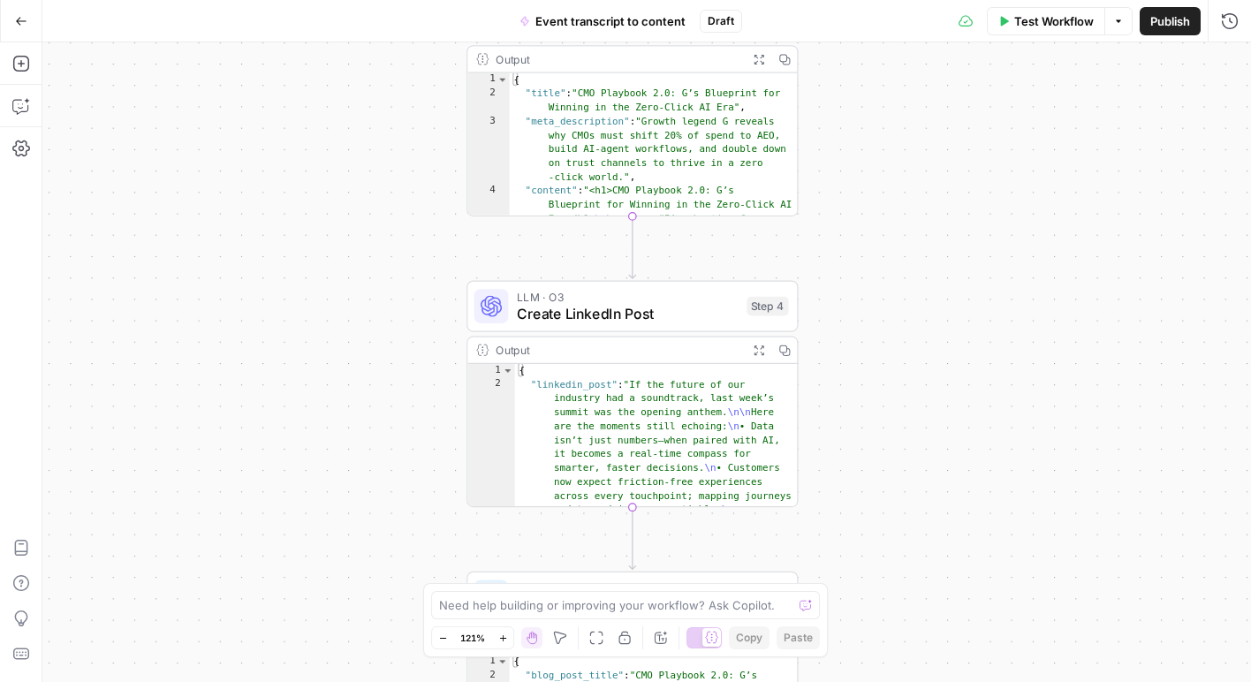
drag, startPoint x: 406, startPoint y: 360, endPoint x: 390, endPoint y: 488, distance: 129.1
click at [390, 488] on div "Workflow Set Inputs Inputs LLM · O3 Extract Key Takeaways Step 2 Output Expand …" at bounding box center [646, 362] width 1208 height 640
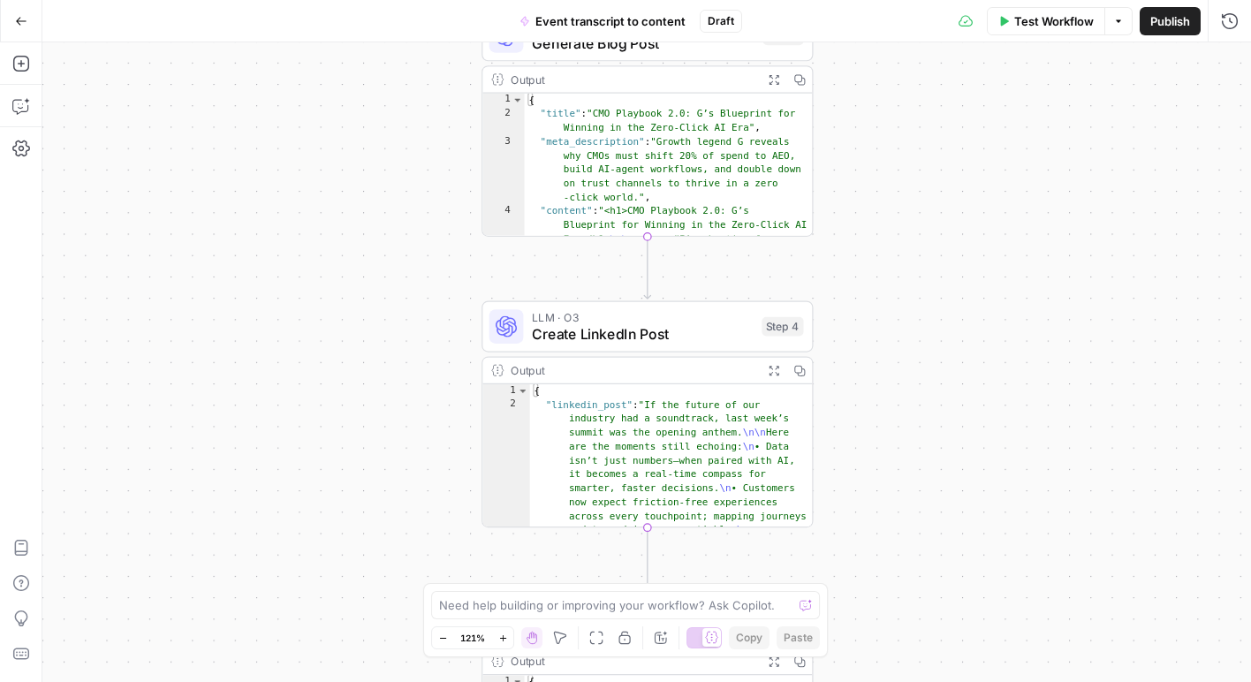
click at [1059, 18] on span "Test Workflow" at bounding box center [1054, 21] width 80 height 18
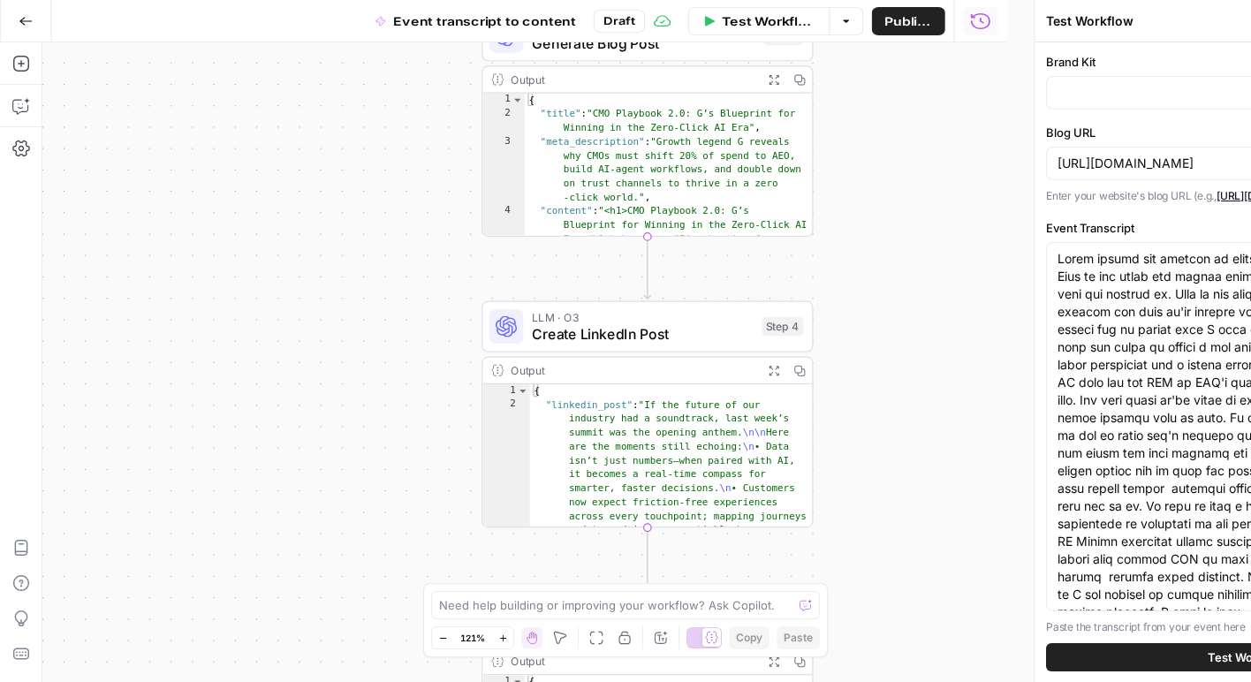
type input "AirOps"
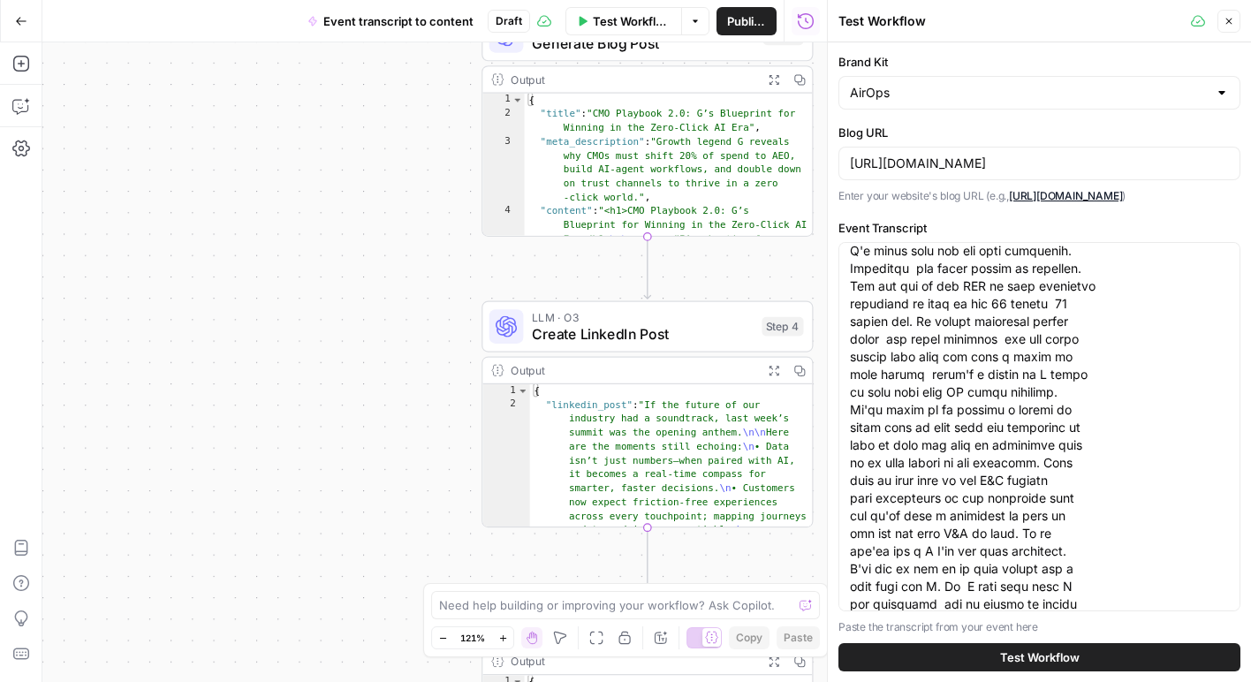
scroll to position [1542, 0]
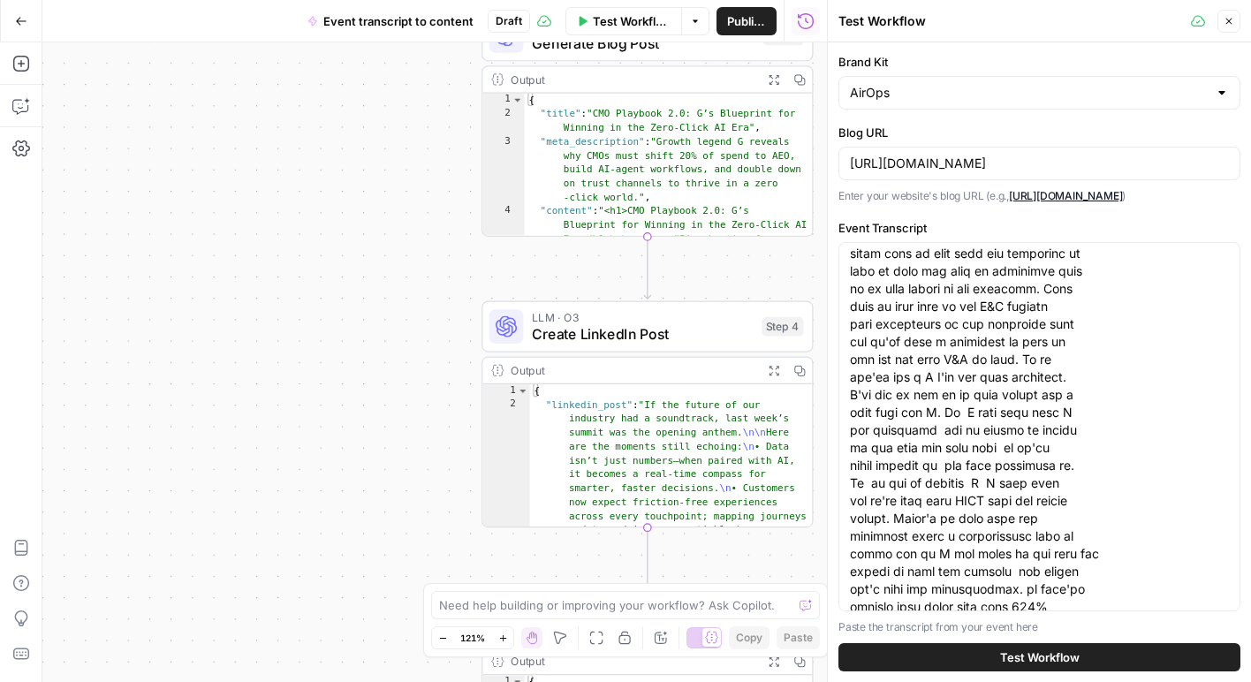
click at [1009, 657] on span "Test Workflow" at bounding box center [1040, 657] width 80 height 18
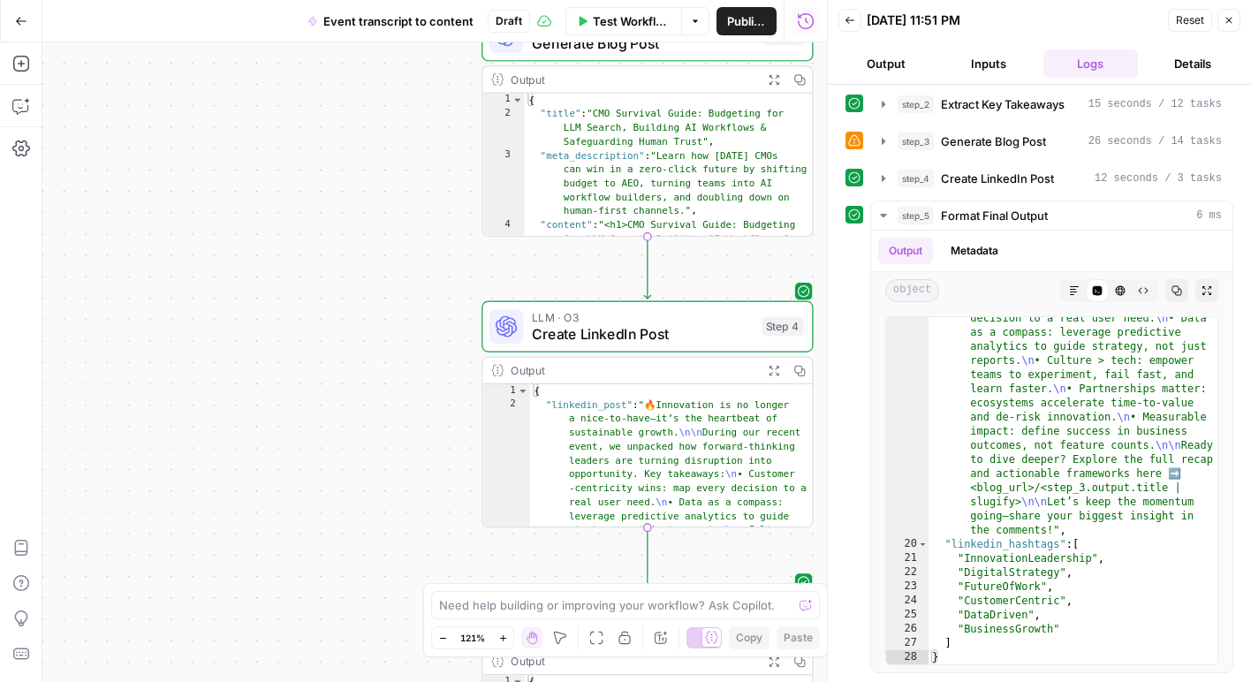
click at [1229, 23] on icon "button" at bounding box center [1228, 20] width 11 height 11
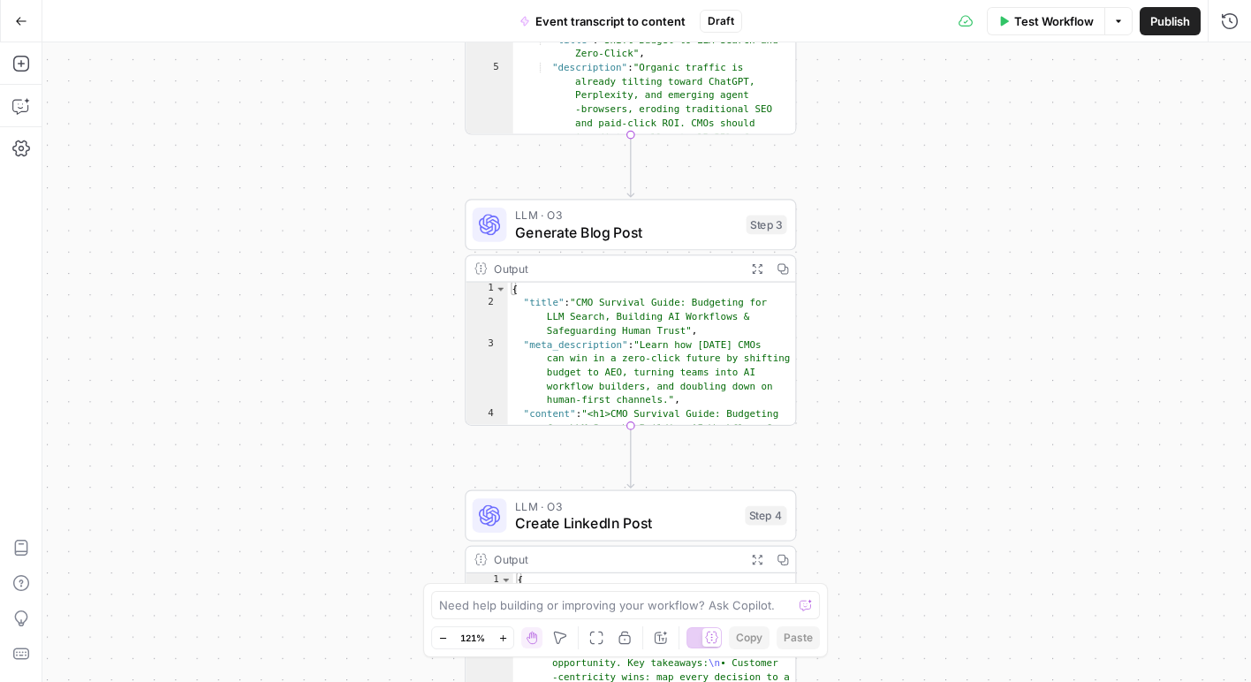
drag, startPoint x: 911, startPoint y: 284, endPoint x: 895, endPoint y: 473, distance: 188.8
click at [895, 473] on div "Workflow Set Inputs Inputs LLM · O3 Extract Key Takeaways Step 2 Output Expand …" at bounding box center [646, 362] width 1208 height 640
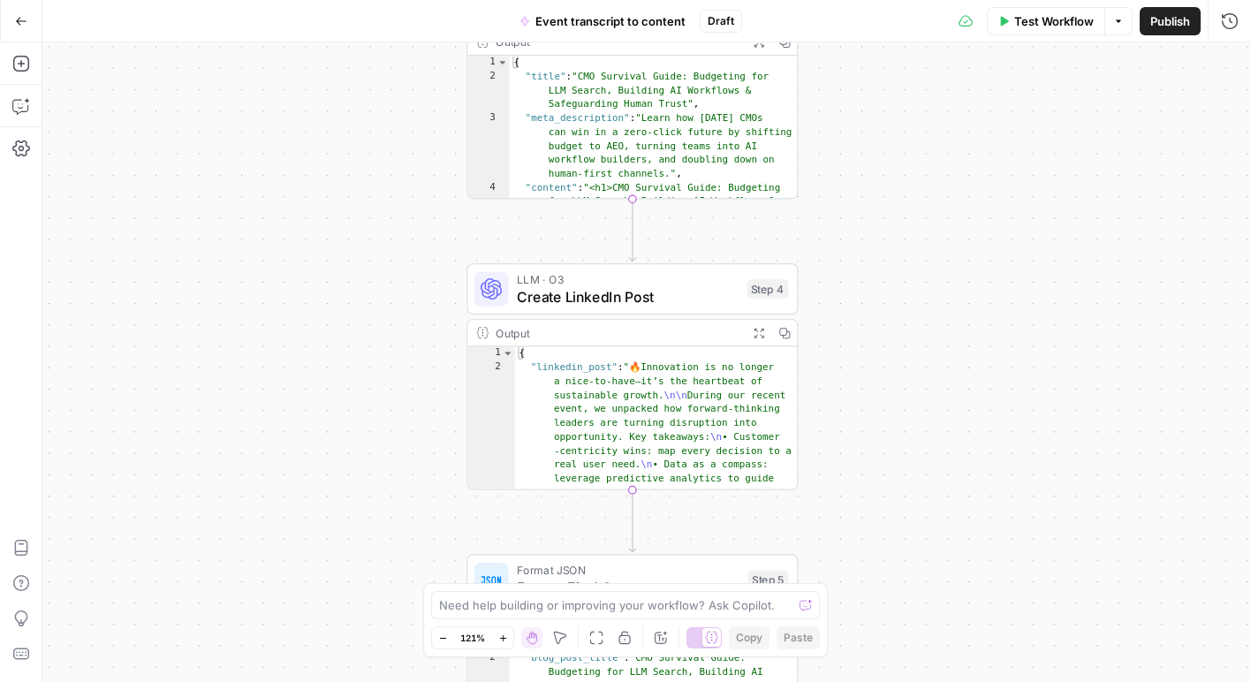
type textarea "**********"
click at [650, 391] on div "{ "linkedin_post" : " 🔥 Innovation is no longer a nice-to-have—it’s the heartbe…" at bounding box center [657, 578] width 284 height 464
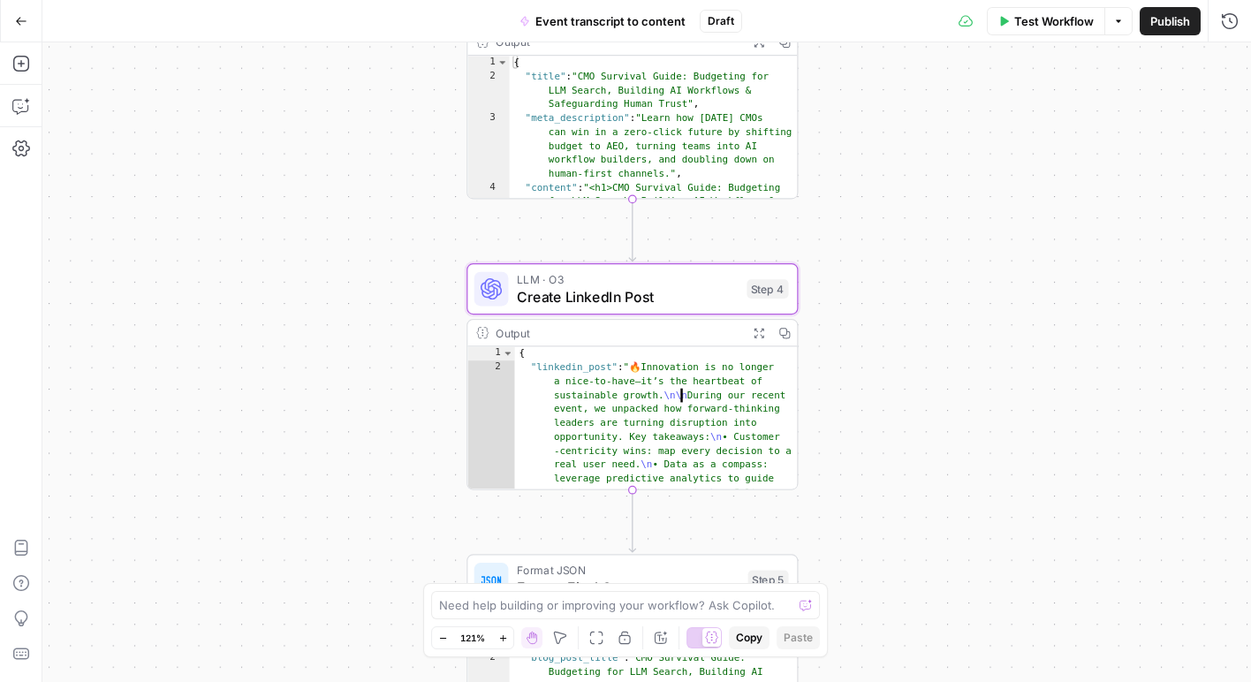
click at [753, 333] on icon "button" at bounding box center [758, 332] width 11 height 11
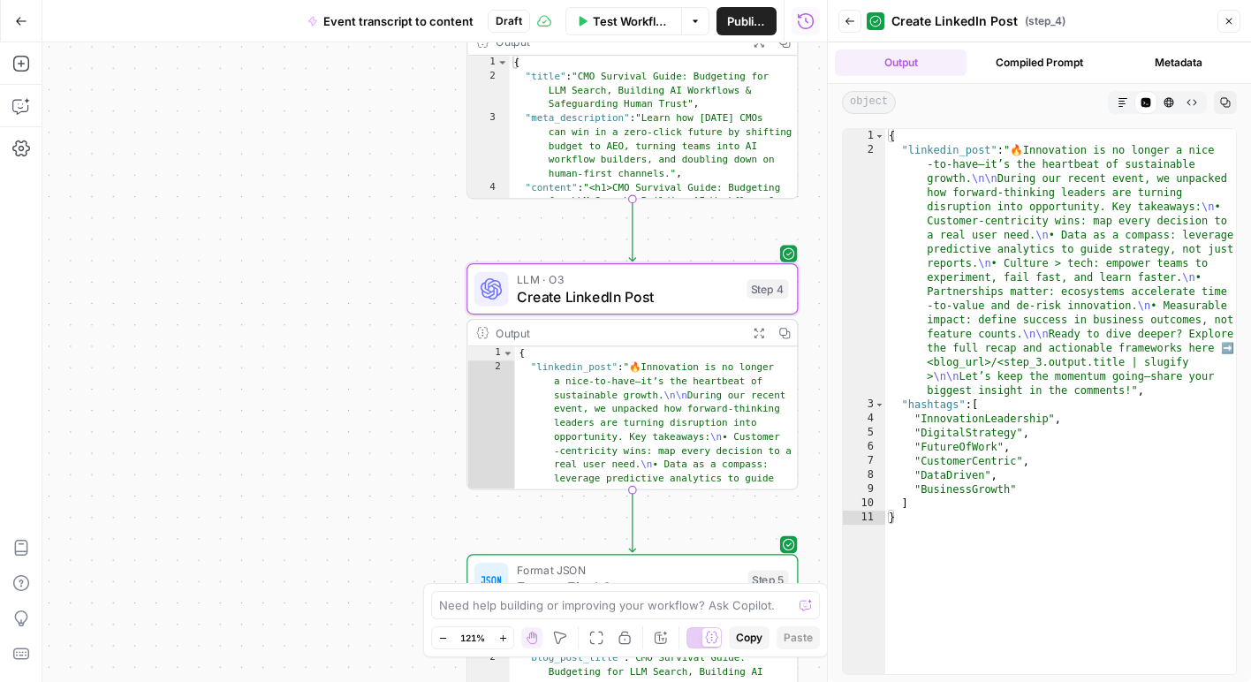
click at [848, 25] on icon "button" at bounding box center [849, 21] width 11 height 11
